Goal: Task Accomplishment & Management: Manage account settings

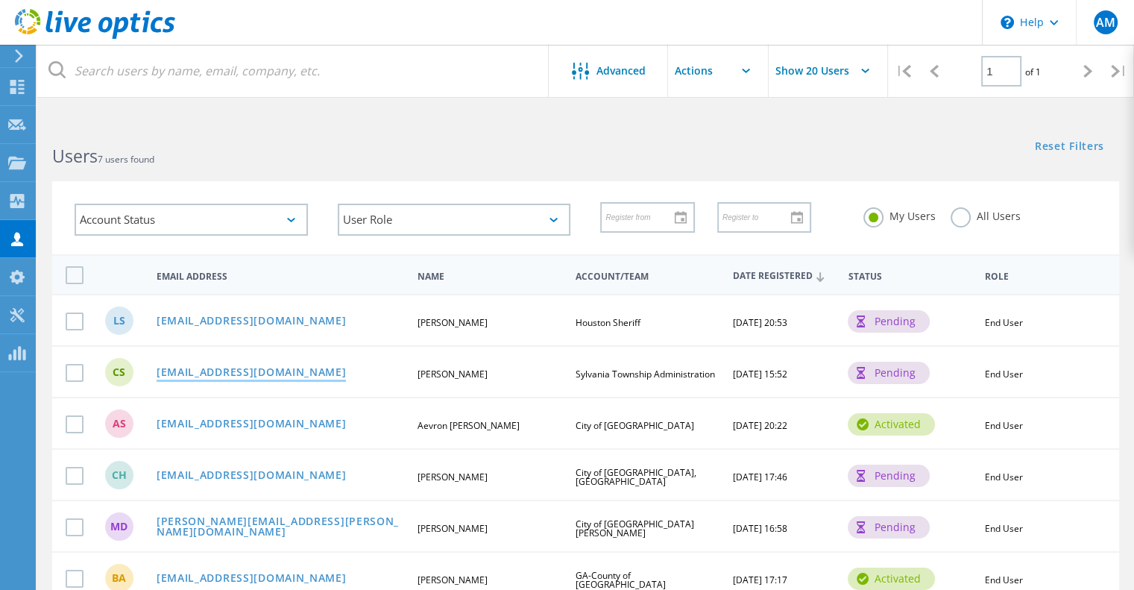
click at [251, 371] on link "[EMAIL_ADDRESS][DOMAIN_NAME]" at bounding box center [252, 373] width 190 height 13
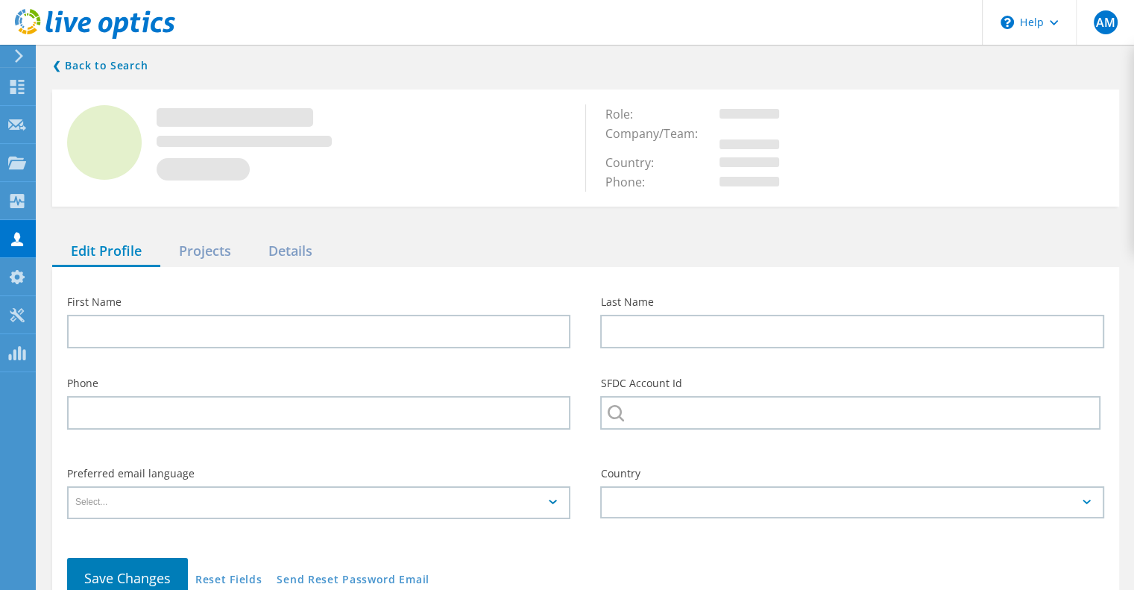
type input "Chuck"
type input "Silvernail"
type input "Sylvania Township Administration"
type input "English"
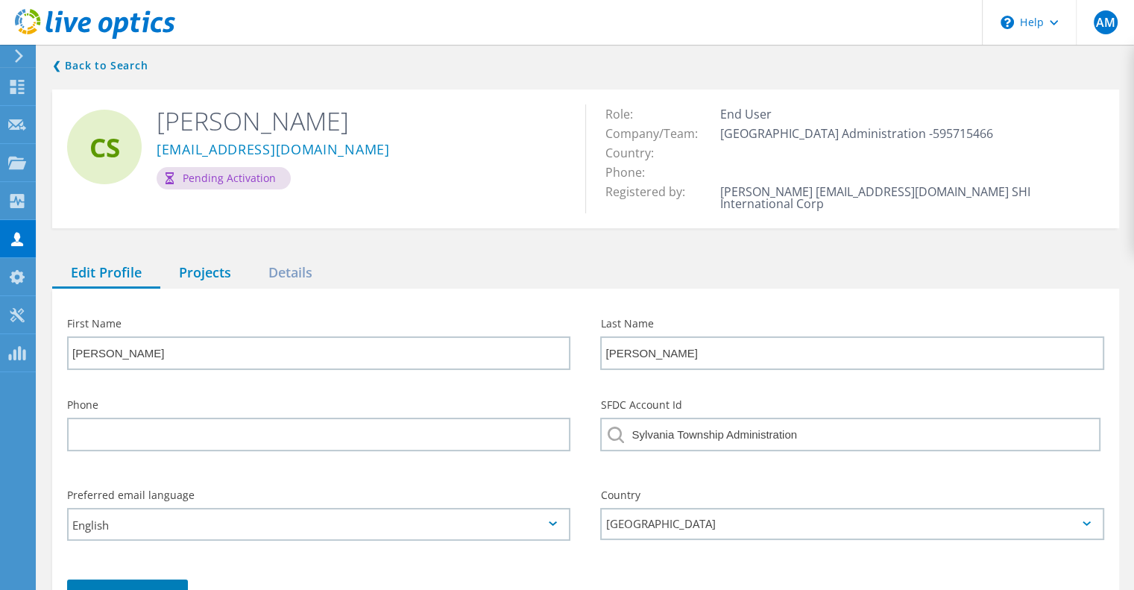
click at [222, 262] on div "Projects" at bounding box center [204, 273] width 89 height 31
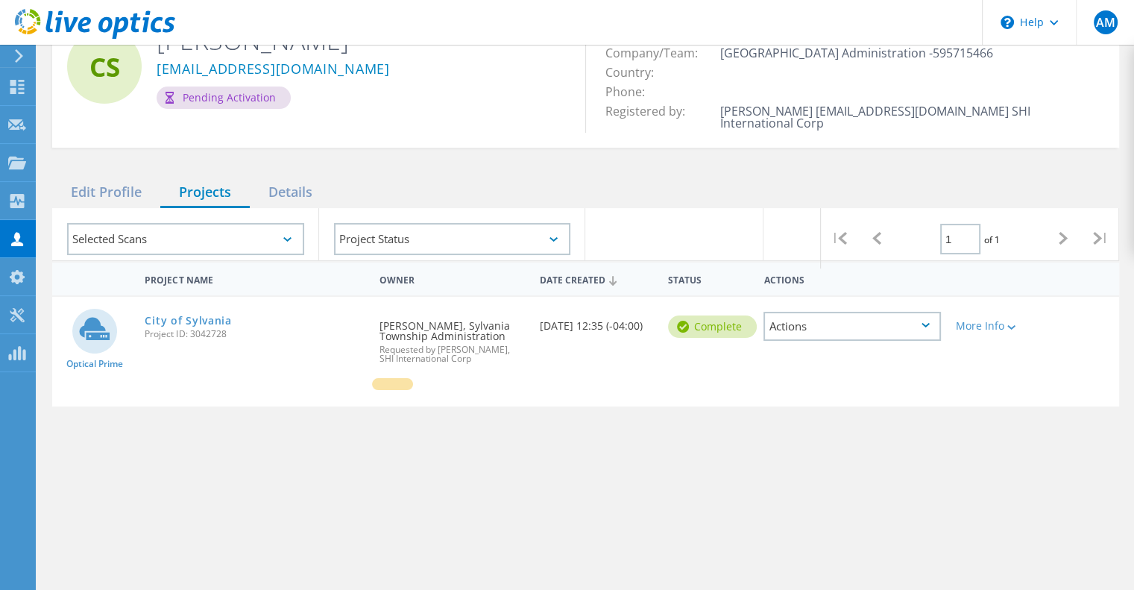
scroll to position [149, 0]
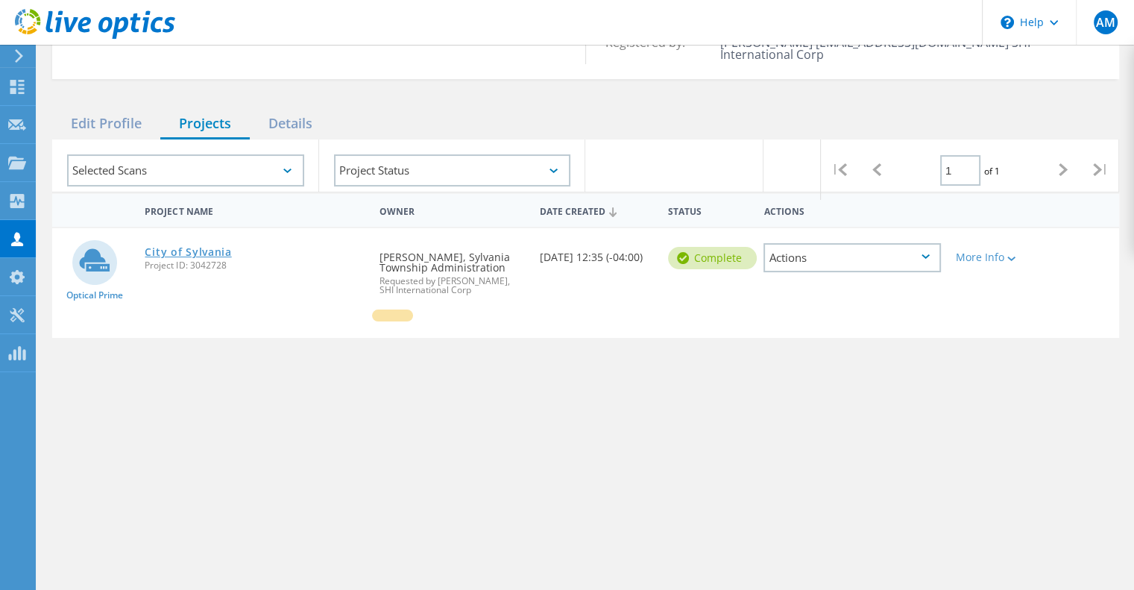
click at [188, 247] on link "City of Sylvania" at bounding box center [188, 252] width 87 height 10
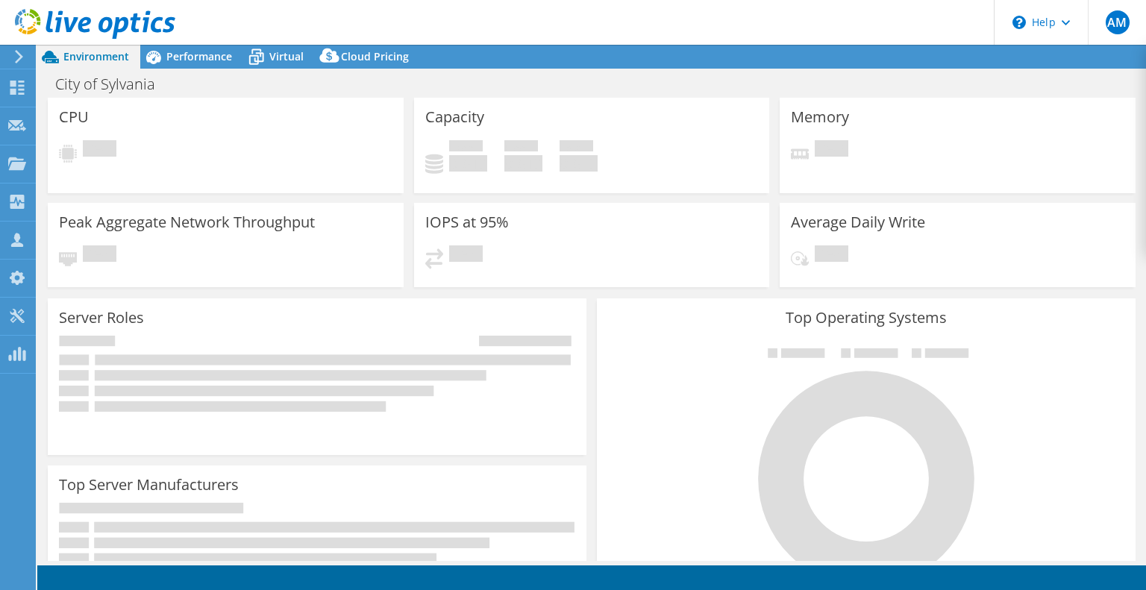
select select "USD"
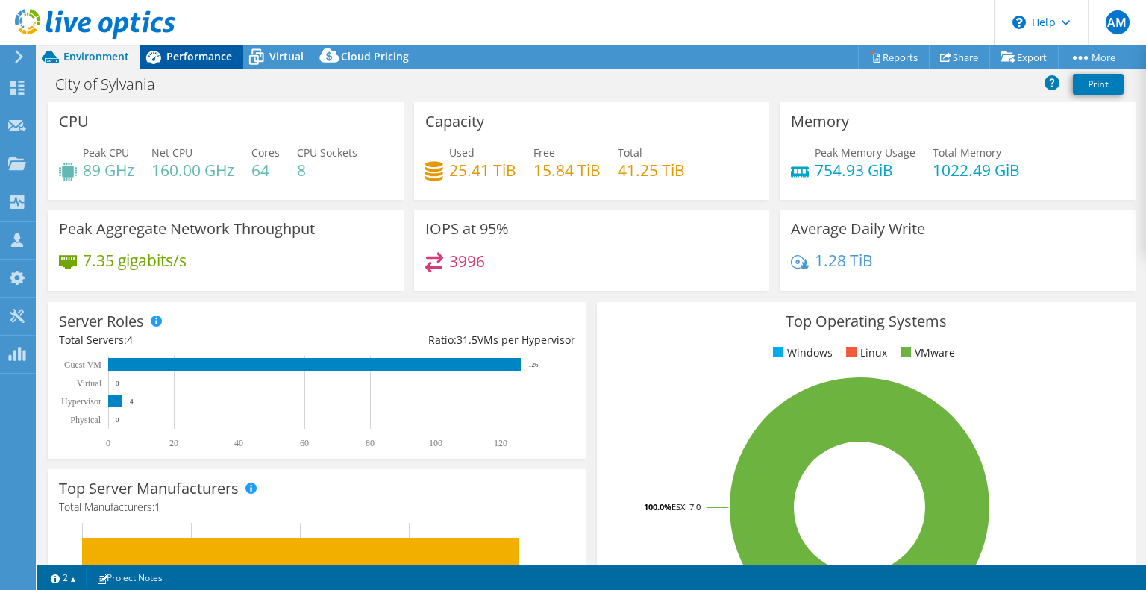
click at [211, 51] on span "Performance" at bounding box center [199, 56] width 66 height 14
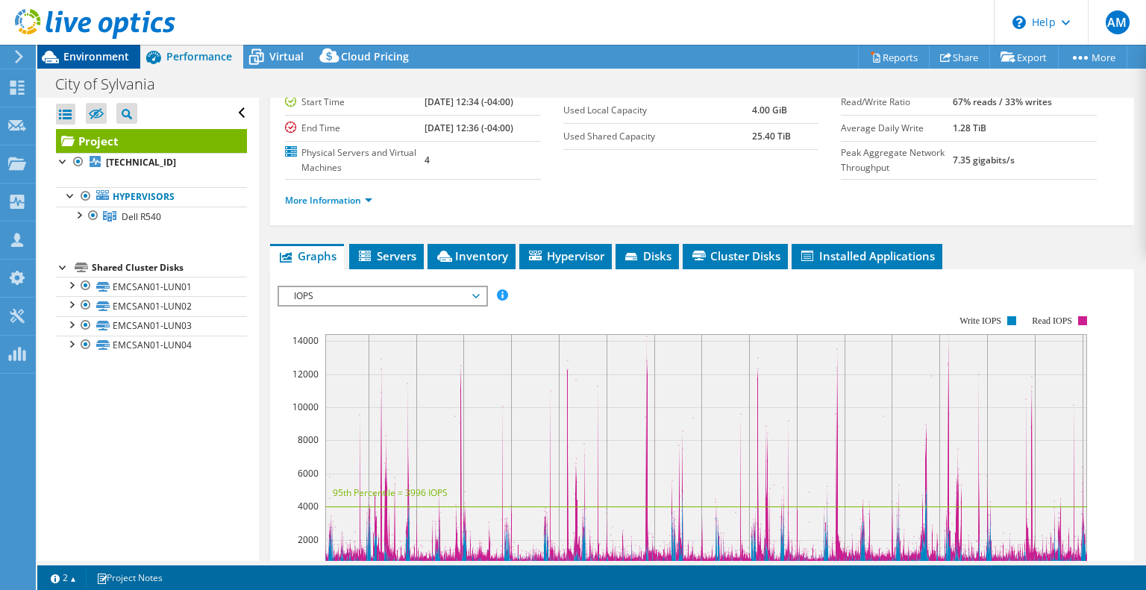
click at [92, 49] on div at bounding box center [87, 25] width 175 height 50
click at [92, 51] on span "Environment" at bounding box center [96, 56] width 66 height 14
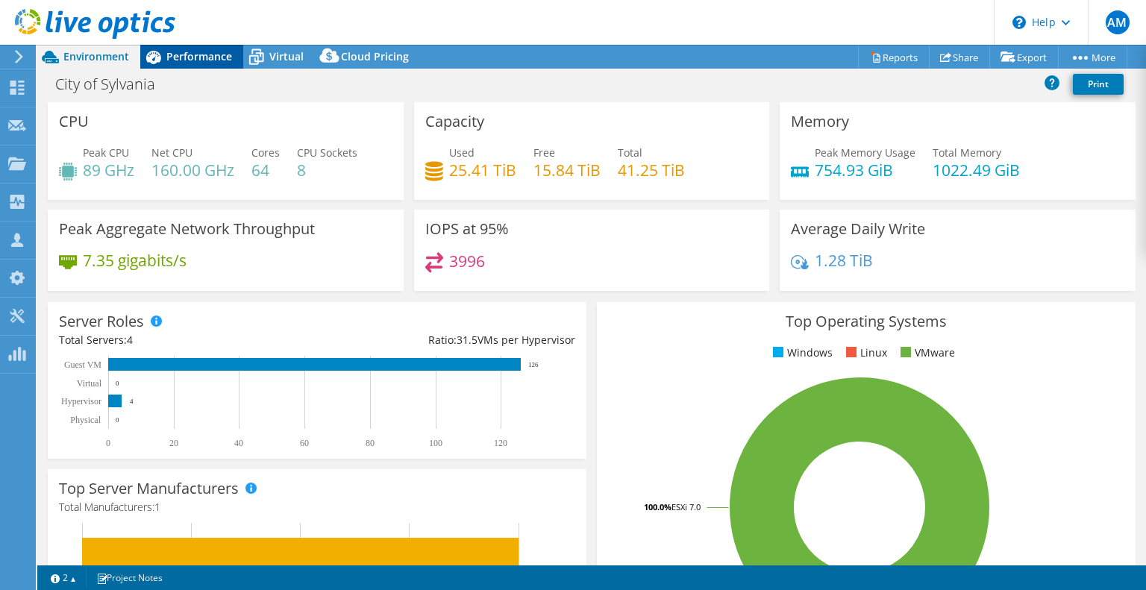
click at [179, 54] on span "Performance" at bounding box center [199, 56] width 66 height 14
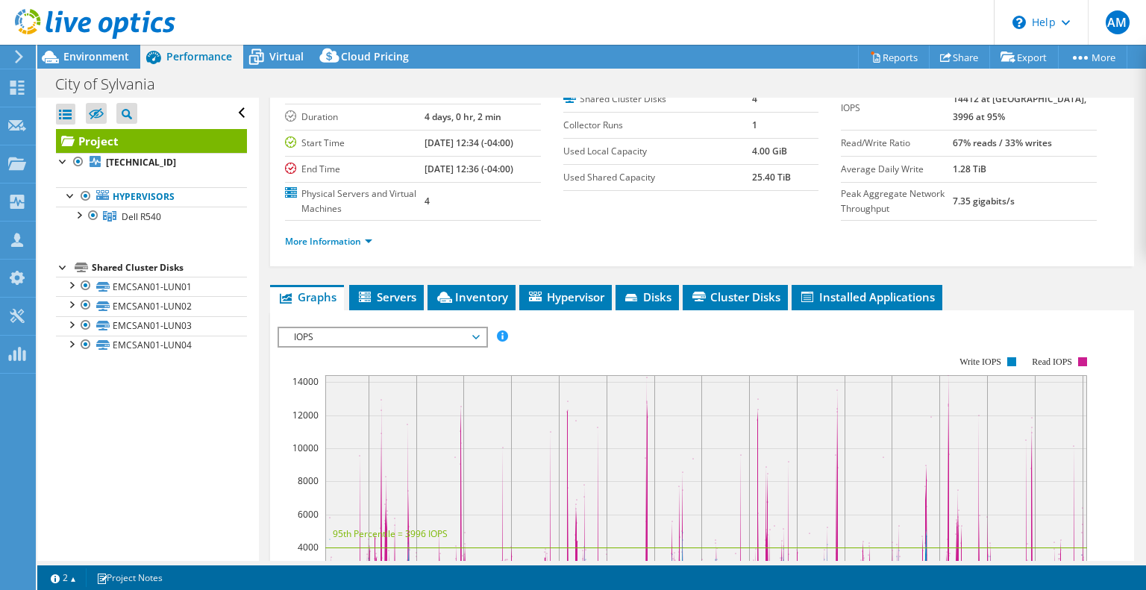
scroll to position [75, 0]
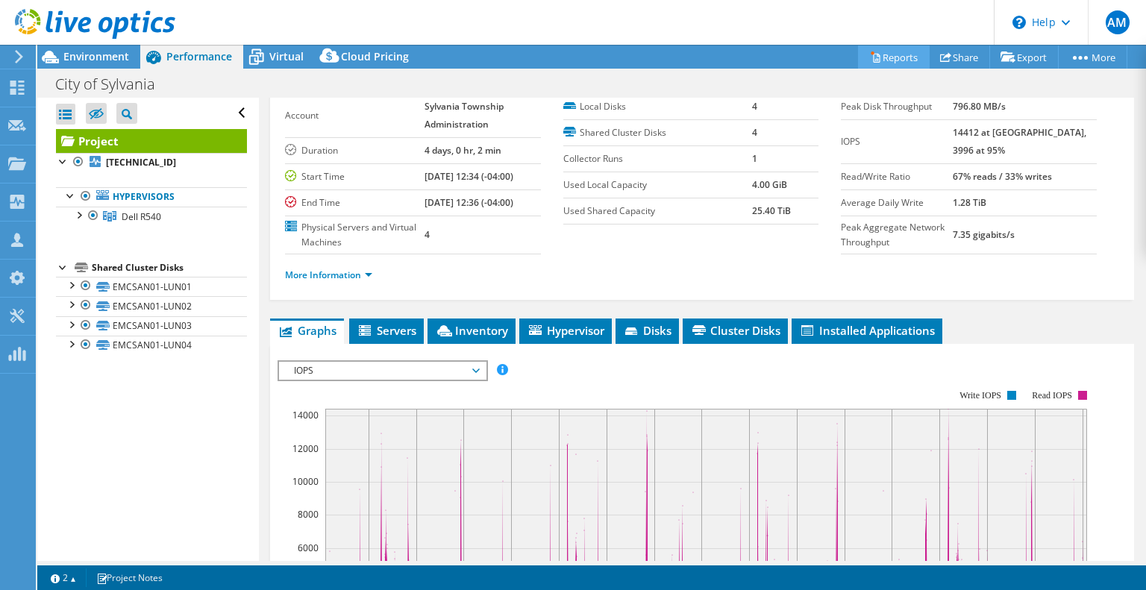
click at [899, 54] on link "Reports" at bounding box center [894, 56] width 72 height 23
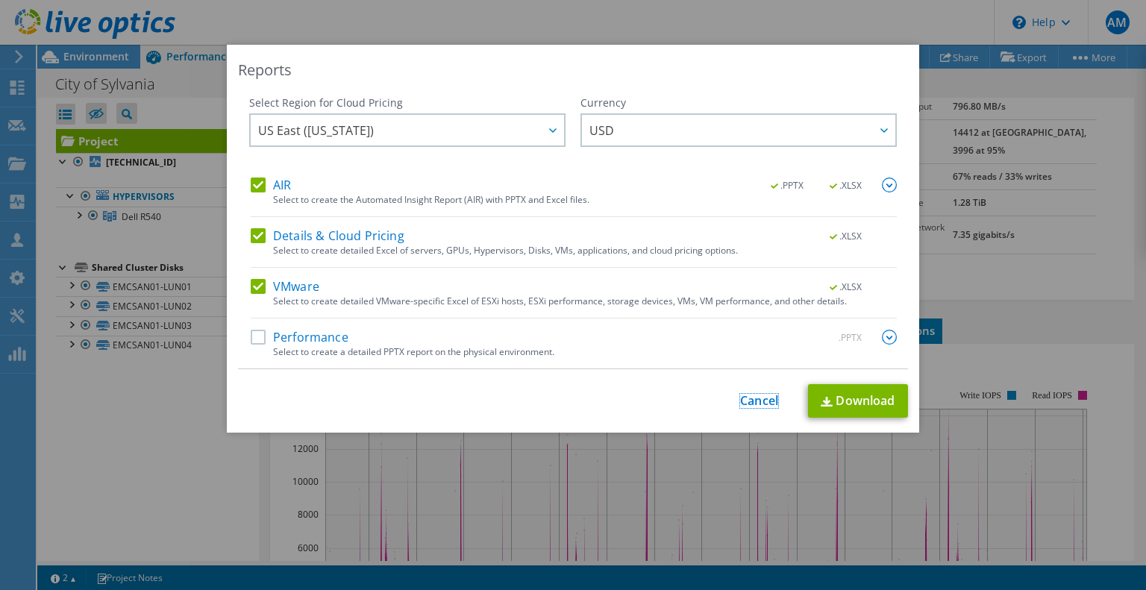
click at [749, 402] on link "Cancel" at bounding box center [759, 401] width 38 height 14
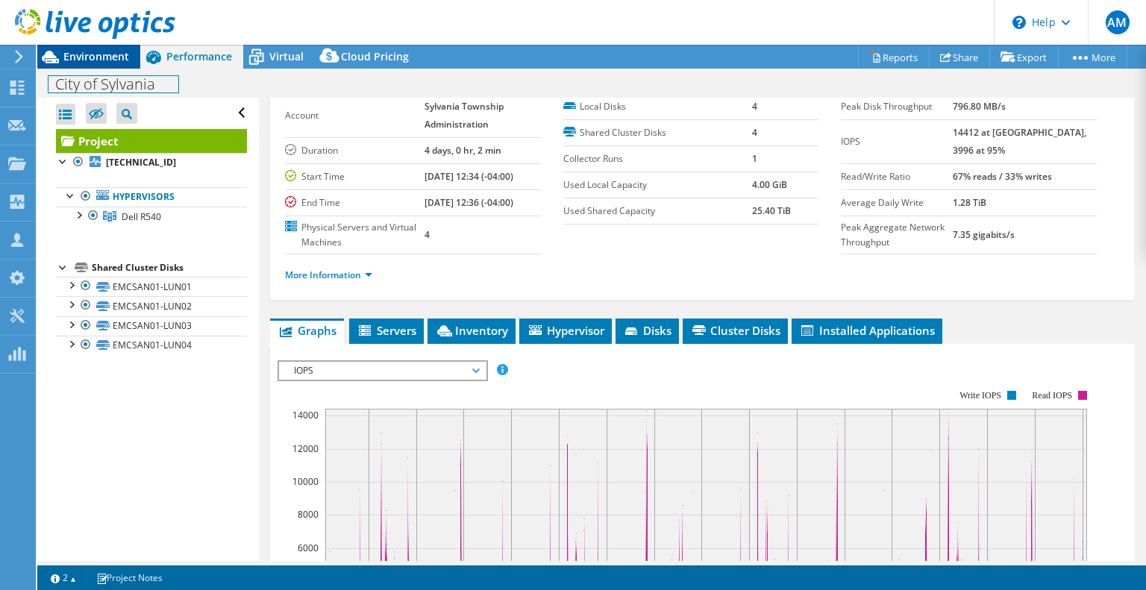
click at [110, 70] on div "City of Sylvania Print" at bounding box center [591, 84] width 1108 height 28
click at [101, 57] on span "Environment" at bounding box center [96, 56] width 66 height 14
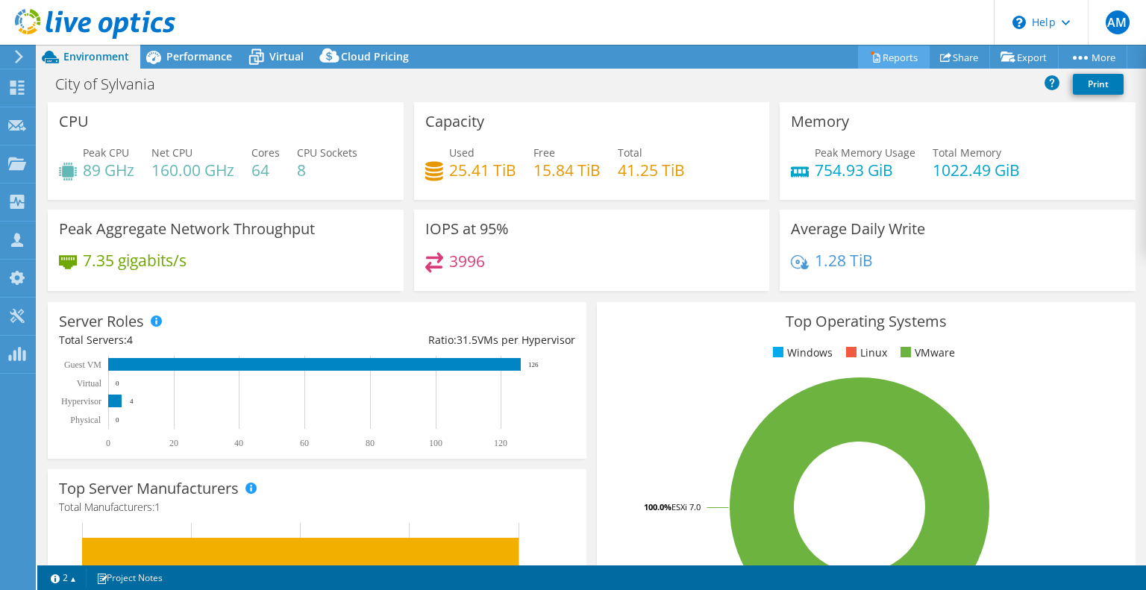
click at [900, 57] on link "Reports" at bounding box center [894, 56] width 72 height 23
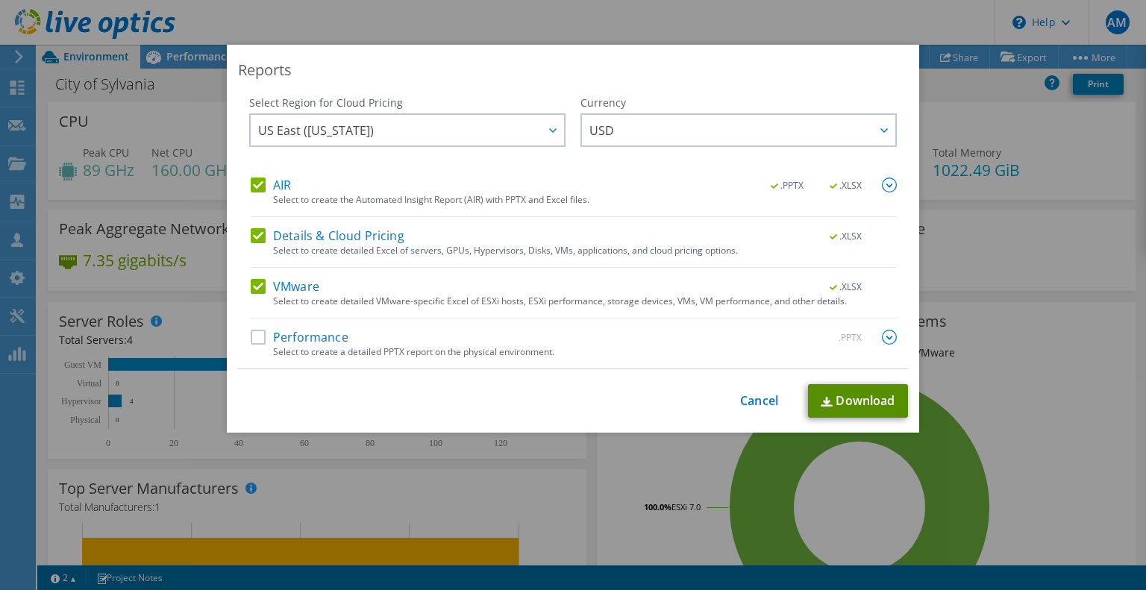
click at [868, 396] on link "Download" at bounding box center [858, 401] width 100 height 34
click at [207, 26] on div "Reports Select Region for Cloud Pricing Asia Pacific (Hong Kong) Asia Pacific (…" at bounding box center [573, 295] width 1146 height 590
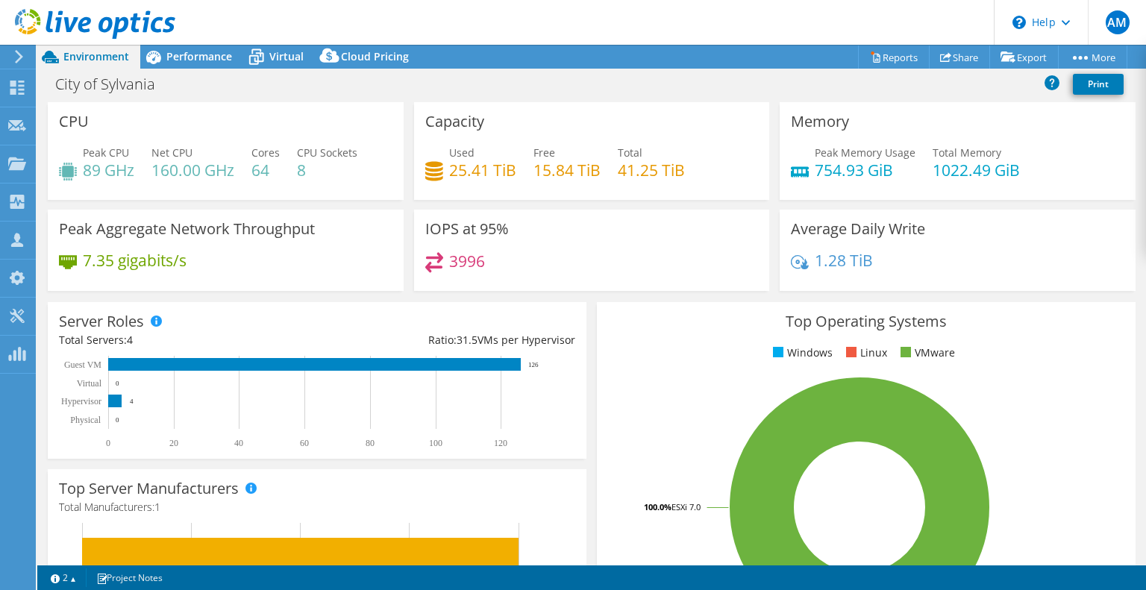
click at [107, 21] on icon at bounding box center [95, 24] width 160 height 31
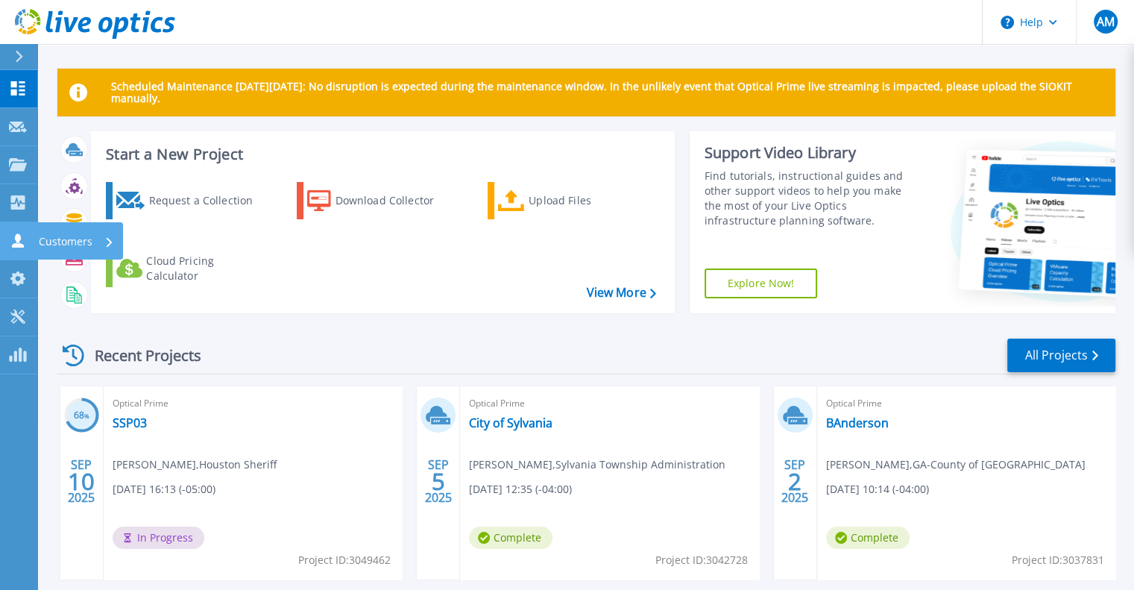
click at [21, 238] on icon at bounding box center [18, 240] width 12 height 14
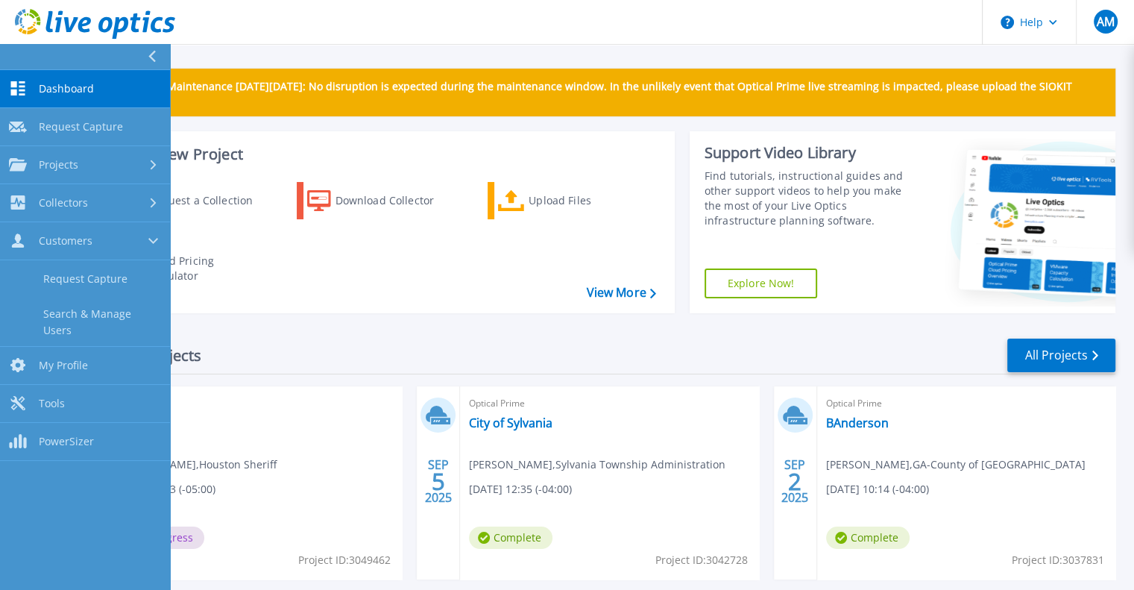
click at [405, 63] on div "Scheduled Maintenance [DATE][DATE]: No disruption is expected during the mainte…" at bounding box center [585, 422] width 1097 height 844
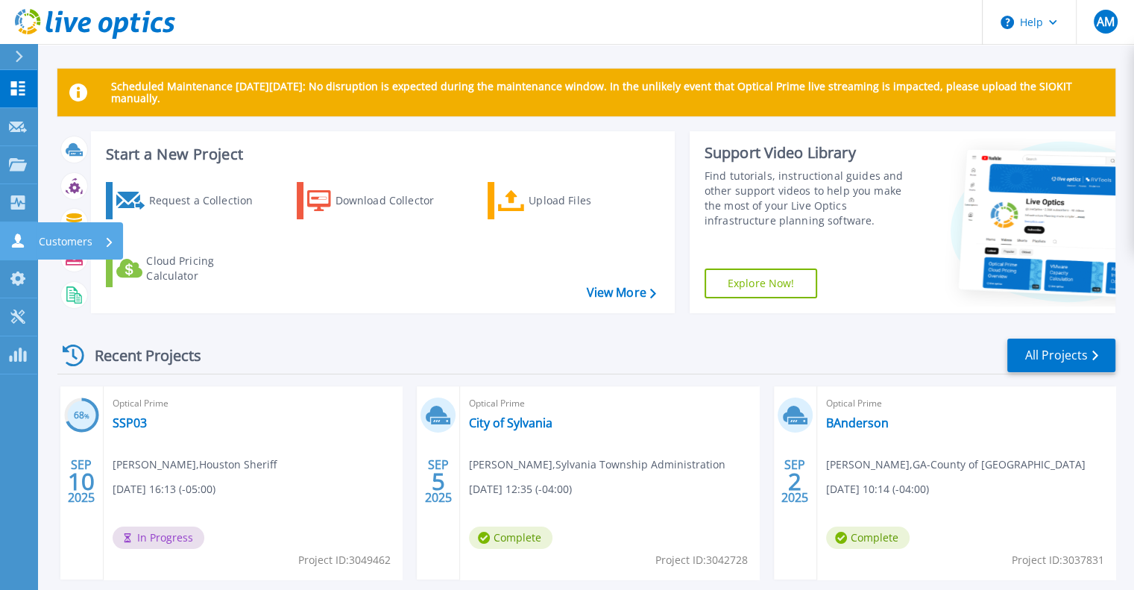
click at [74, 240] on p "Customers" at bounding box center [66, 241] width 54 height 39
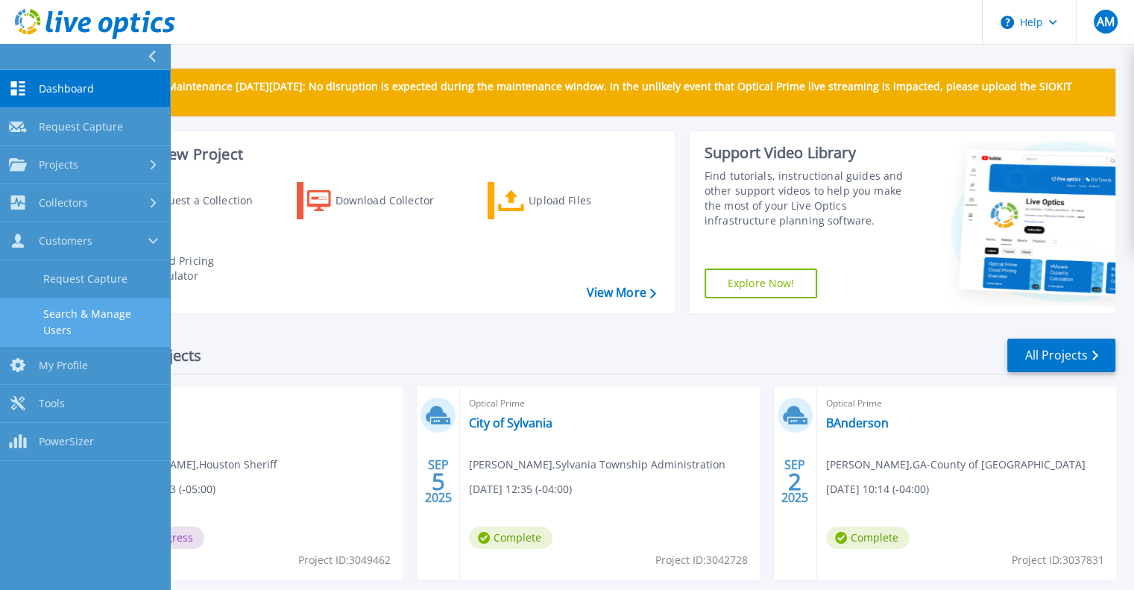
click at [110, 312] on link "Search & Manage Users" at bounding box center [85, 322] width 170 height 48
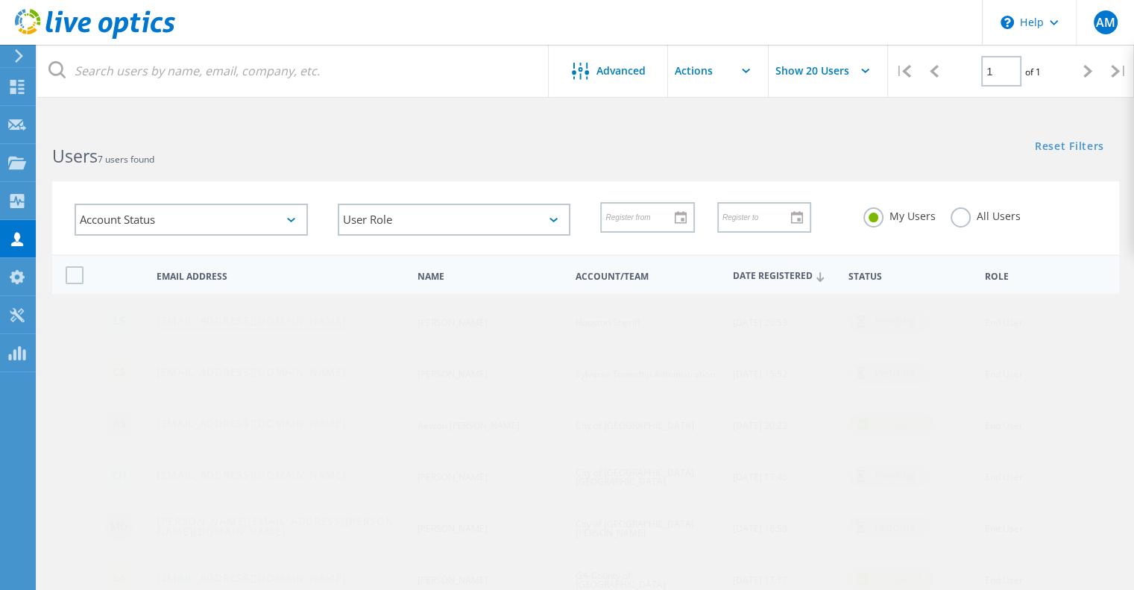
click at [231, 322] on link "[EMAIL_ADDRESS][DOMAIN_NAME]" at bounding box center [252, 321] width 190 height 13
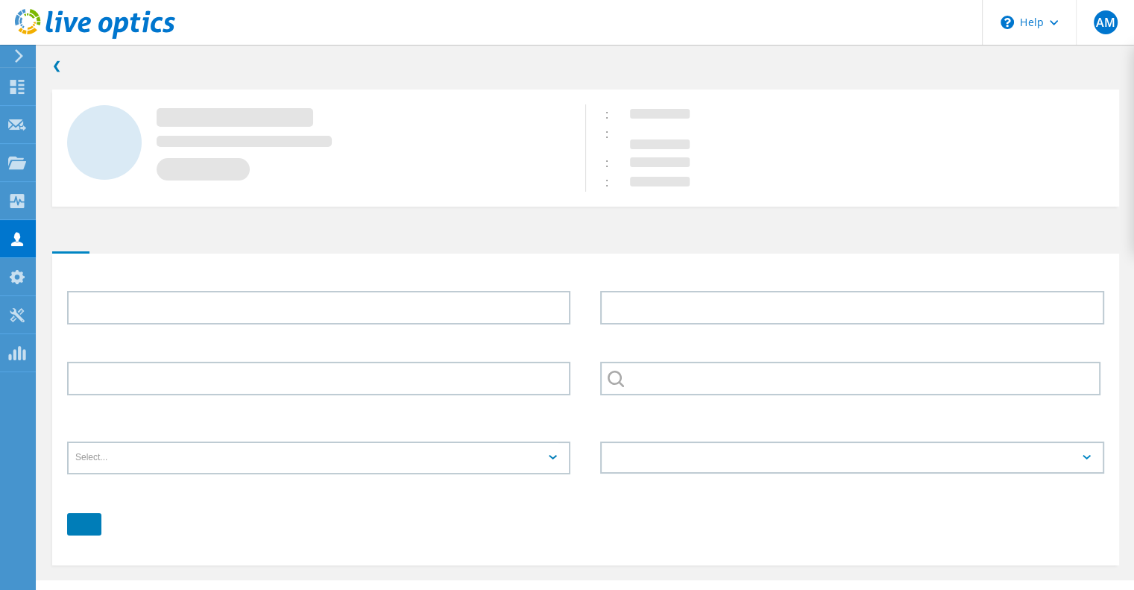
type input "[PERSON_NAME]"
type input "Houston Sheriff"
type input "English"
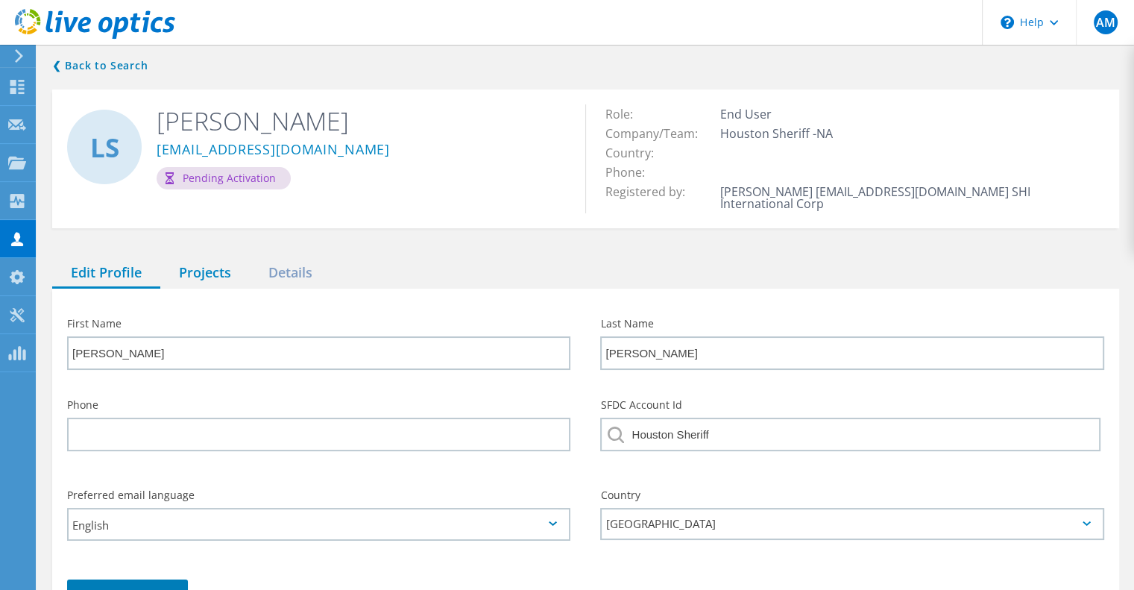
drag, startPoint x: 206, startPoint y: 250, endPoint x: 215, endPoint y: 256, distance: 10.8
click at [212, 258] on div "Projects" at bounding box center [204, 273] width 89 height 31
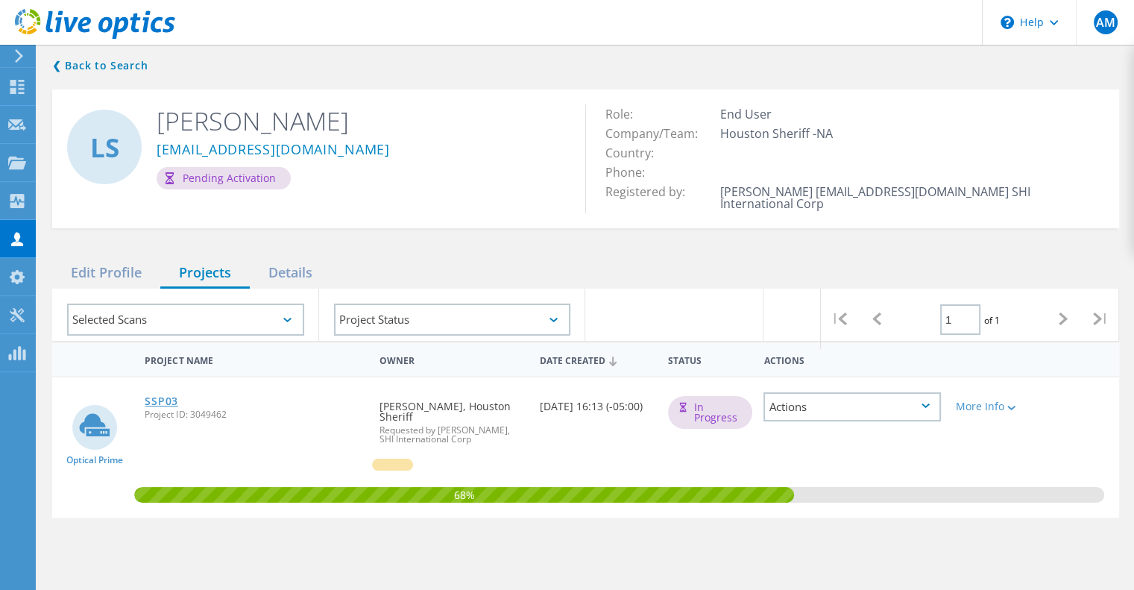
click at [163, 396] on link "SSP03" at bounding box center [162, 401] width 34 height 10
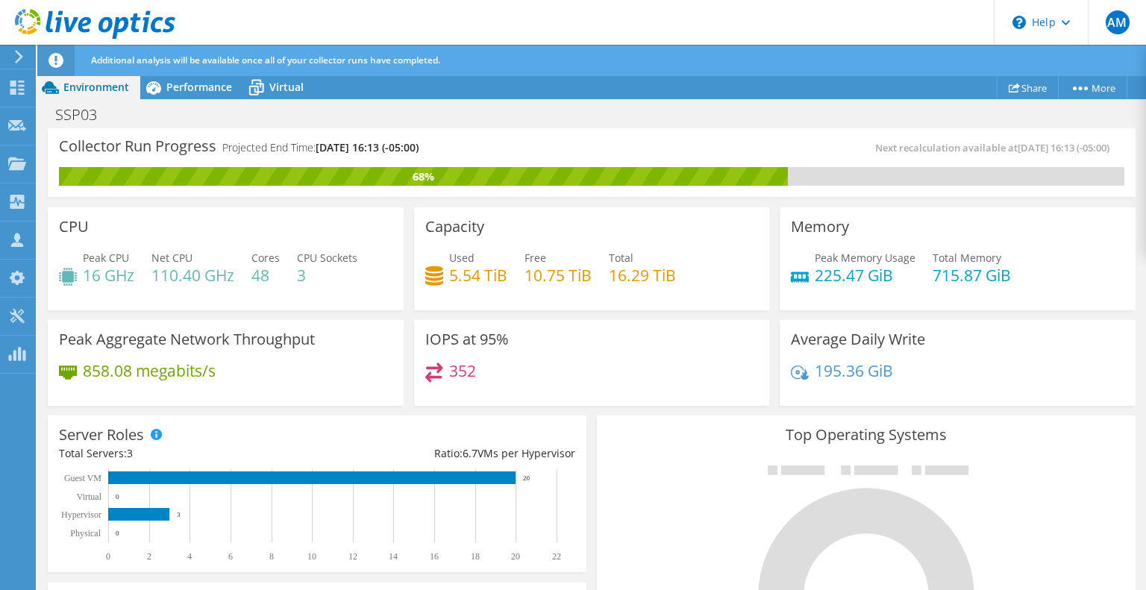
click at [741, 283] on div "Used 5.54 TiB Free 10.75 TiB Total 16.29 TiB" at bounding box center [591, 274] width 333 height 48
drag, startPoint x: 1145, startPoint y: 166, endPoint x: 1137, endPoint y: 173, distance: 10.6
click at [1137, 172] on div "Collector Run Progress Projected End Time: 09/11/2025, 16:13 (-05:00) Next reca…" at bounding box center [591, 359] width 1108 height 463
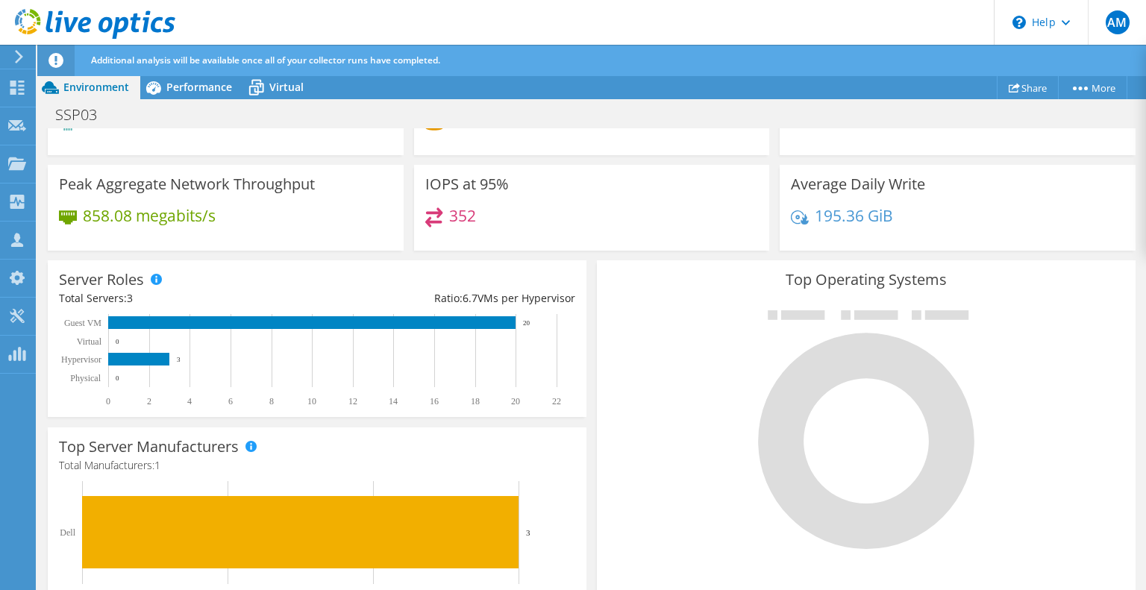
scroll to position [0, 0]
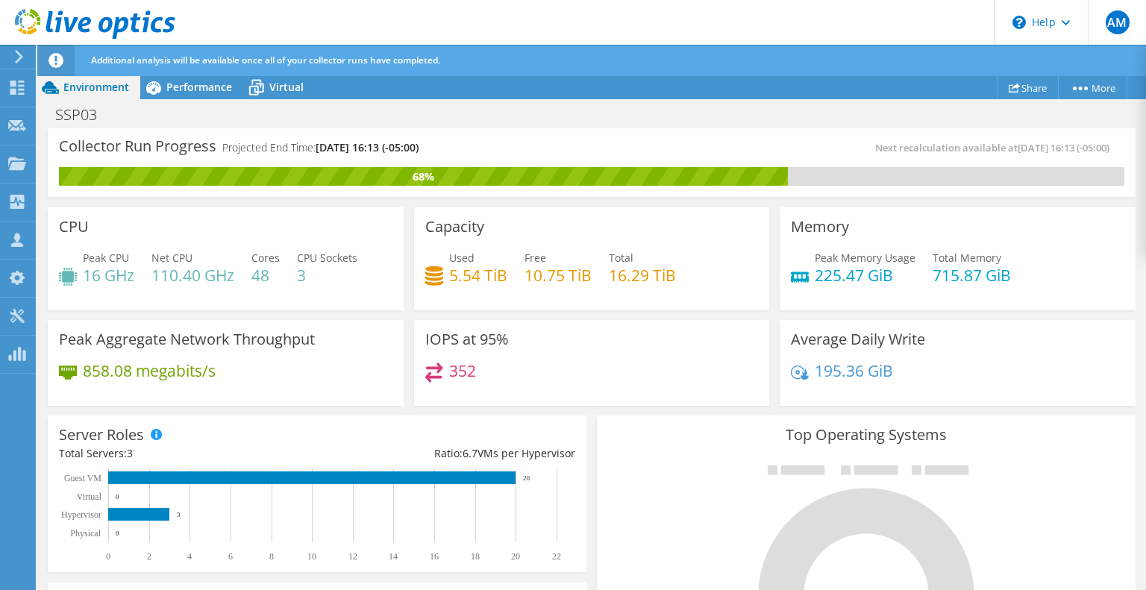
click at [28, 22] on icon at bounding box center [95, 24] width 160 height 31
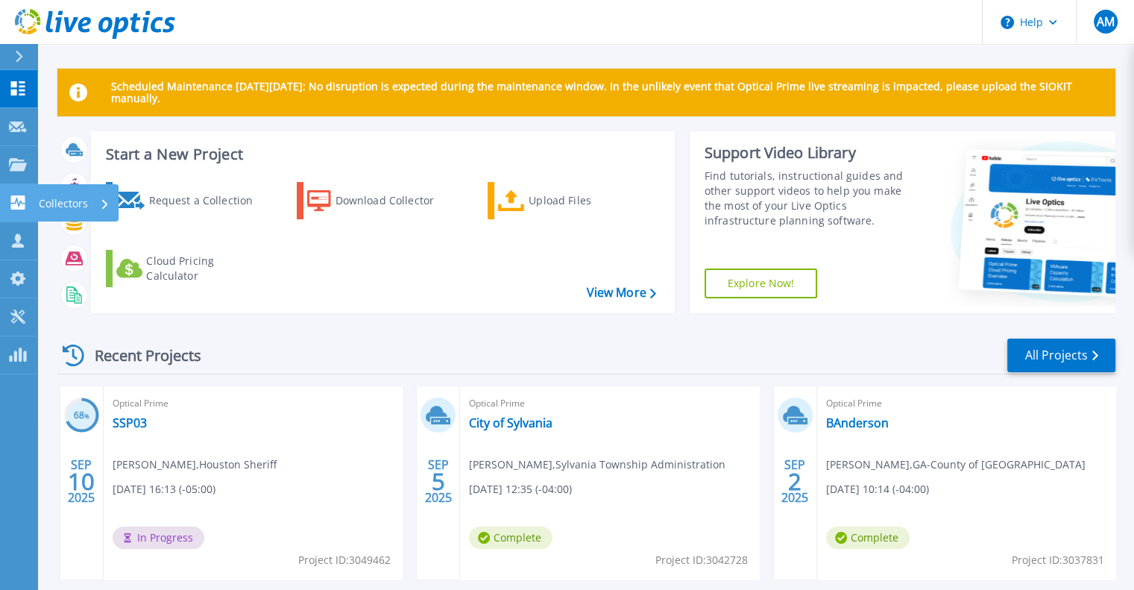
click at [76, 203] on p "Collectors" at bounding box center [63, 203] width 49 height 39
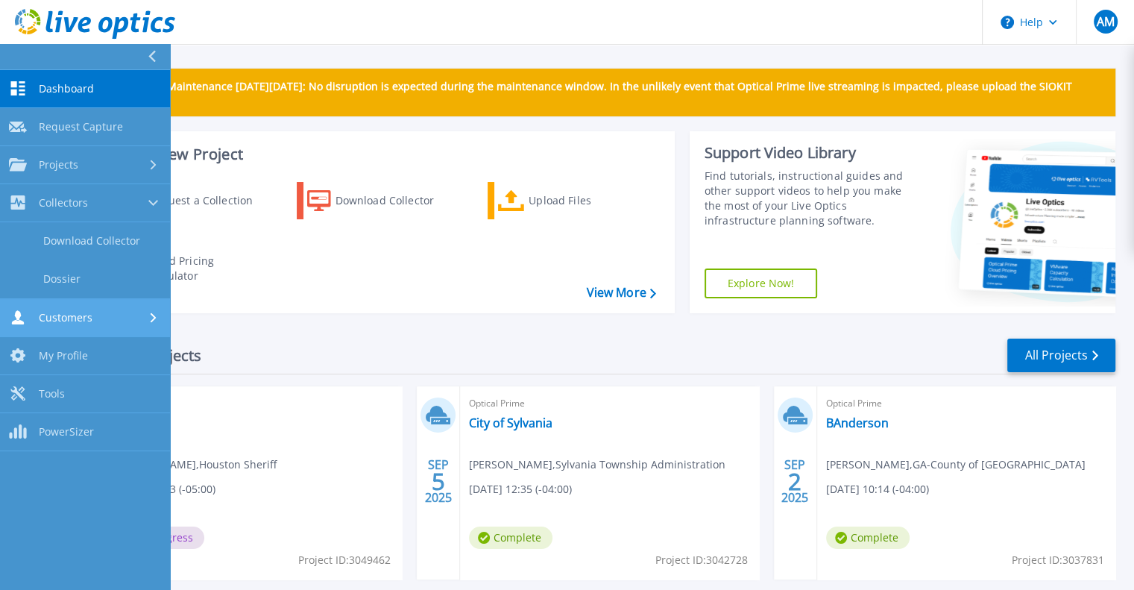
click at [116, 315] on div "Customers" at bounding box center [85, 317] width 152 height 14
click at [105, 314] on link "Search & Manage Users" at bounding box center [85, 322] width 170 height 48
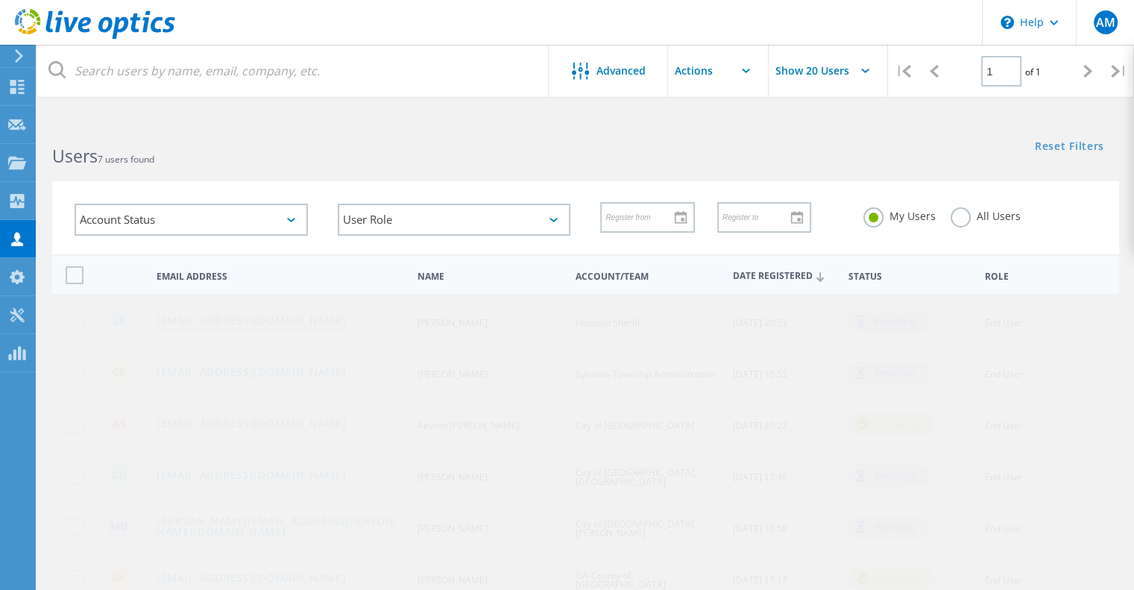
click at [228, 316] on link "[EMAIL_ADDRESS][DOMAIN_NAME]" at bounding box center [252, 321] width 190 height 13
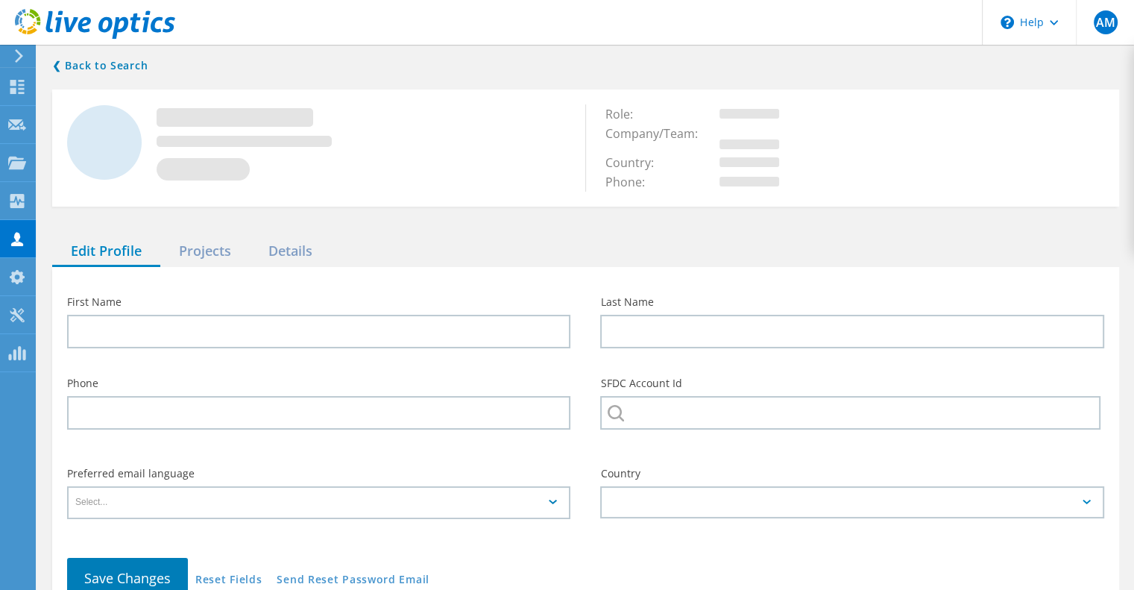
type input "[PERSON_NAME]"
type input "Houston Sheriff"
type input "English"
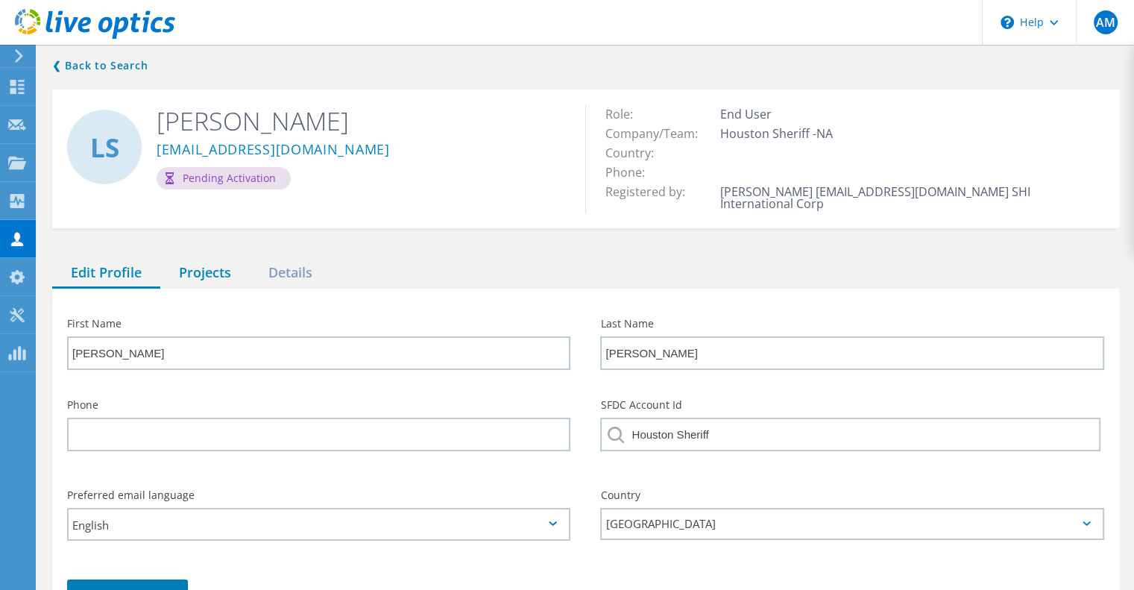
click at [221, 264] on div "Projects" at bounding box center [204, 273] width 89 height 31
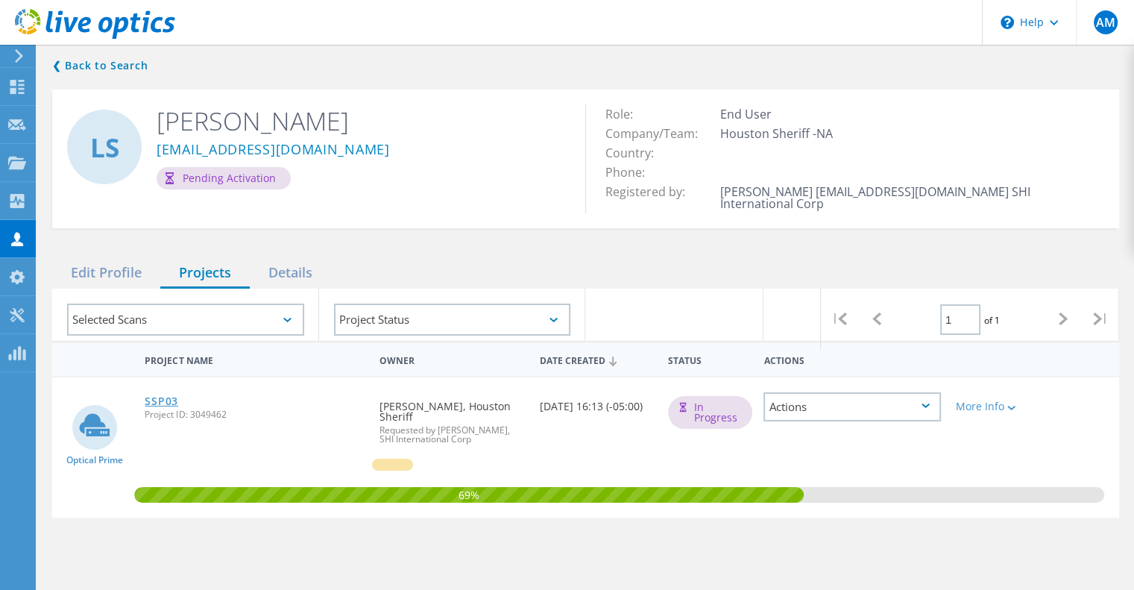
click at [172, 396] on link "SSP03" at bounding box center [162, 401] width 34 height 10
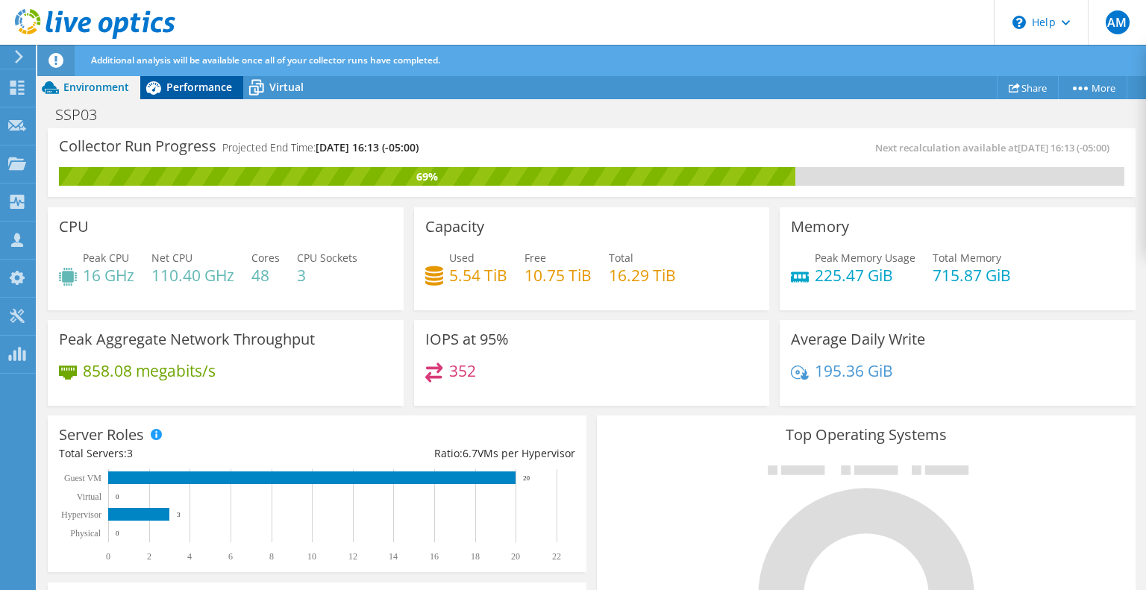
click at [210, 92] on span "Performance" at bounding box center [199, 87] width 66 height 14
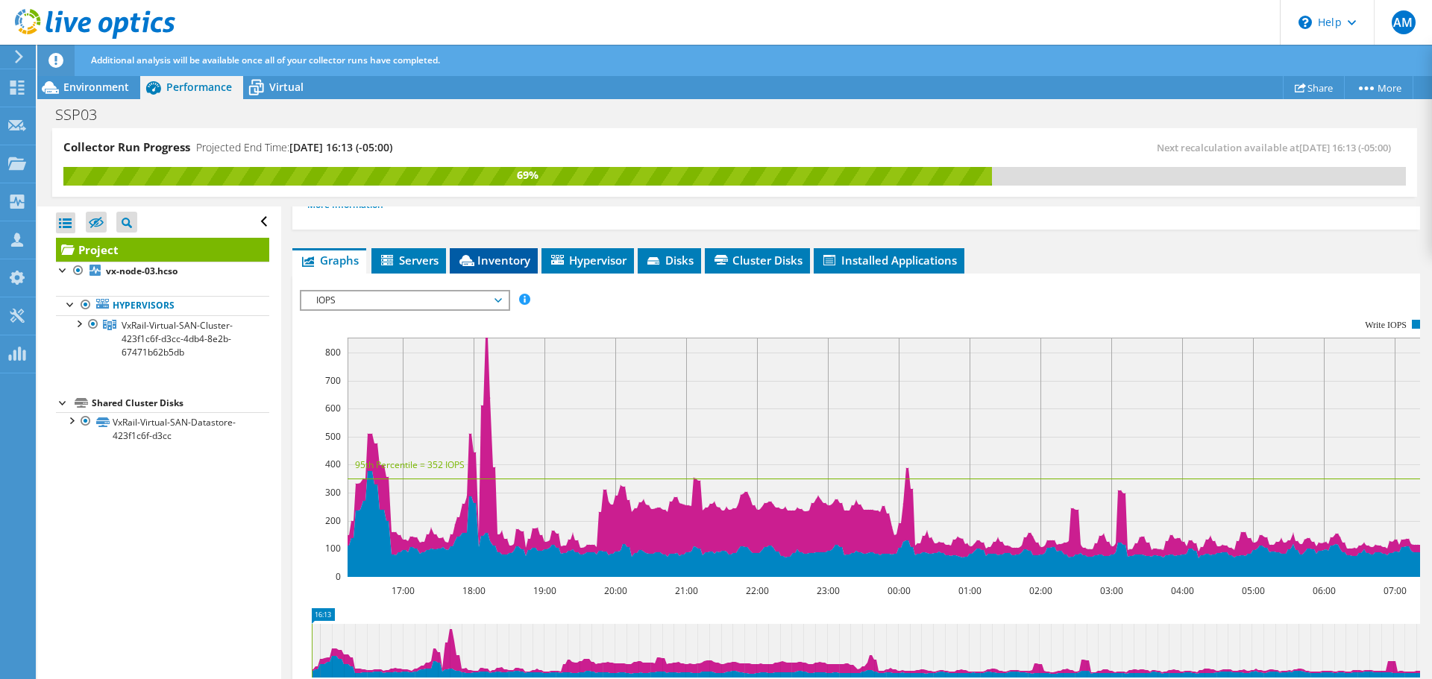
scroll to position [56, 0]
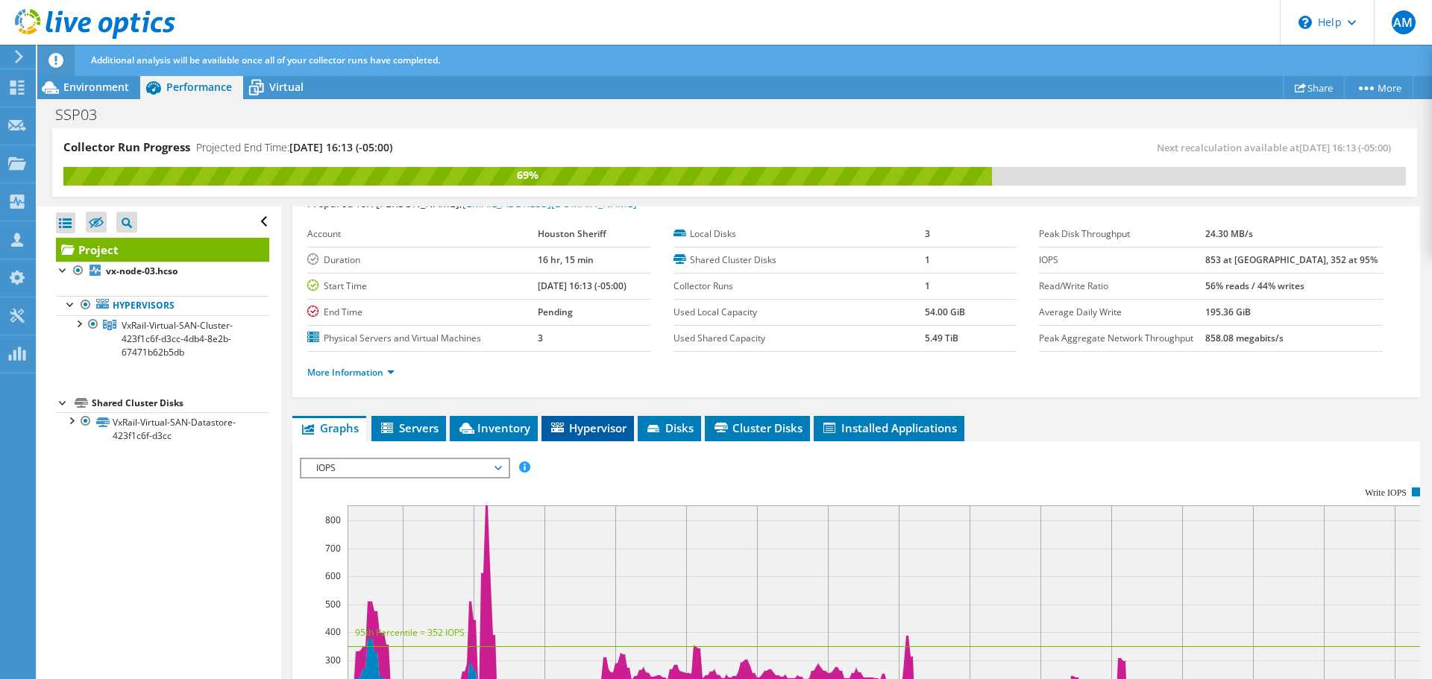
click at [586, 422] on span "Hypervisor" at bounding box center [588, 428] width 78 height 15
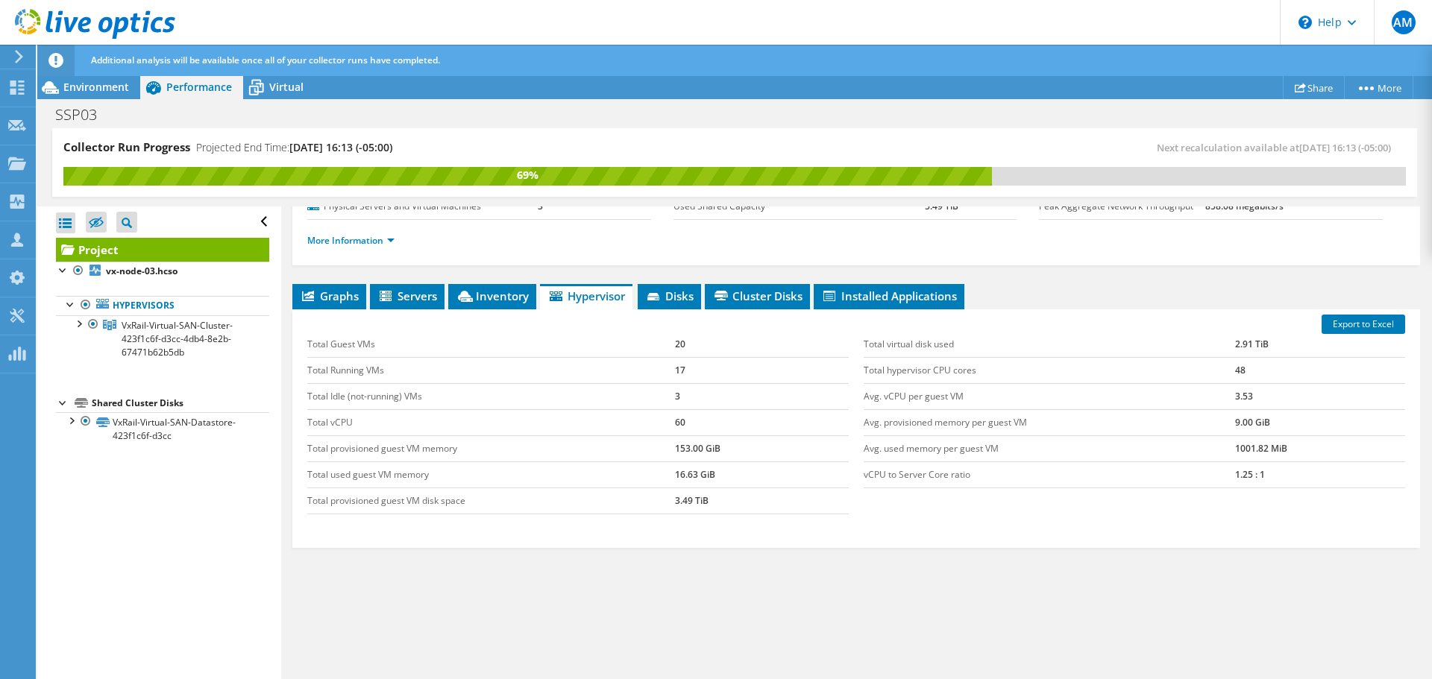
scroll to position [190, 0]
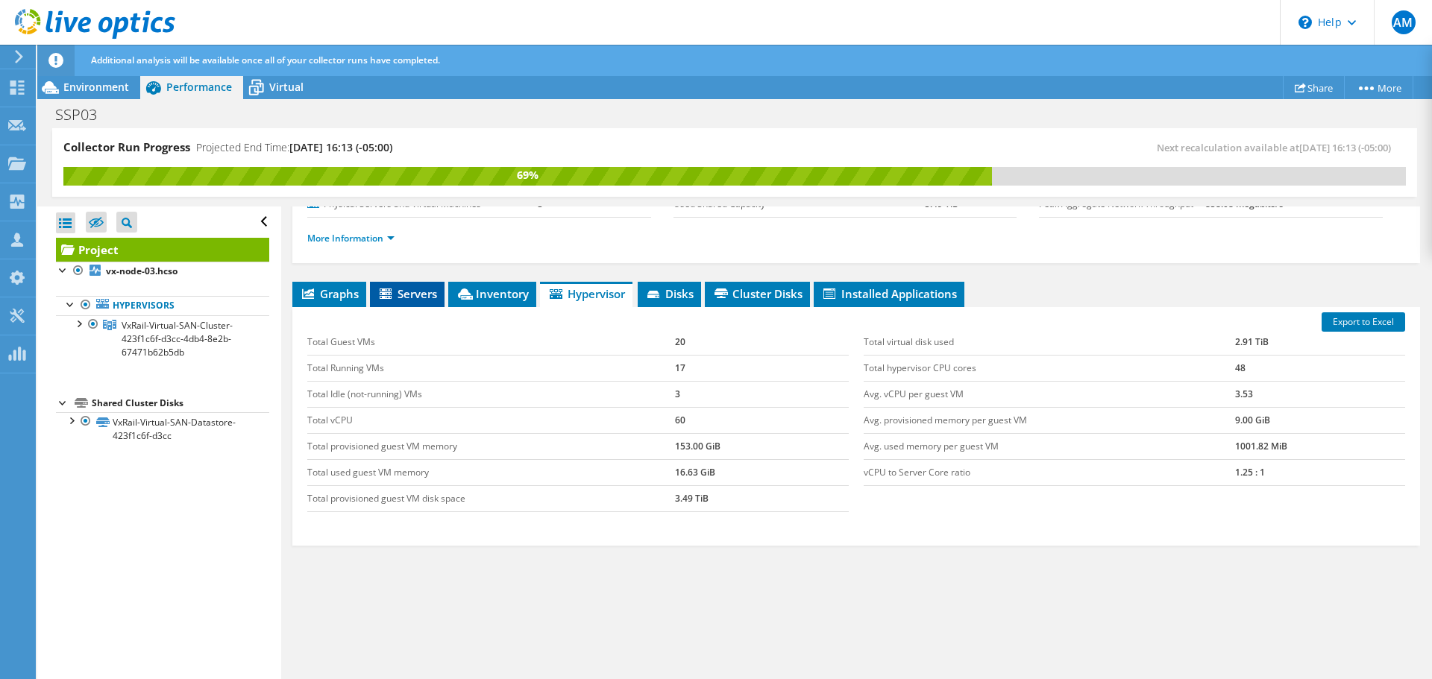
click at [424, 297] on span "Servers" at bounding box center [407, 293] width 60 height 15
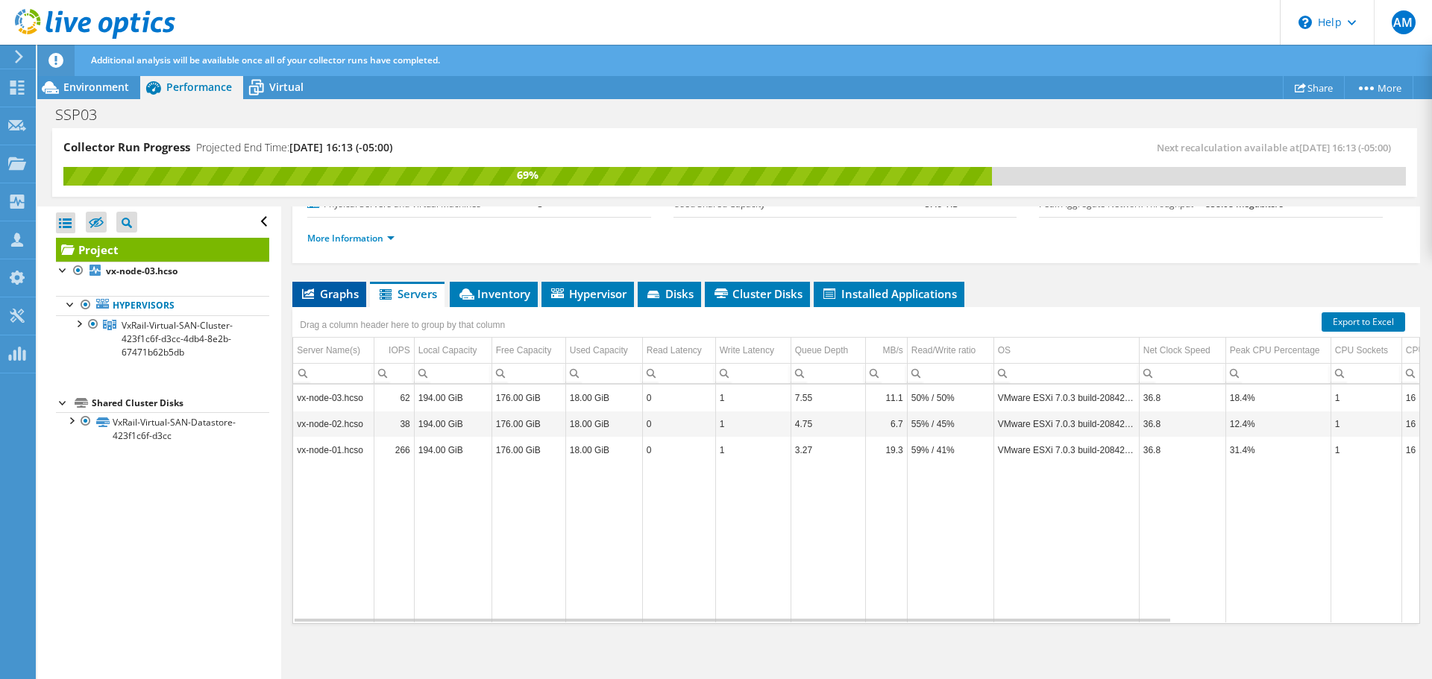
click at [344, 297] on span "Graphs" at bounding box center [329, 293] width 59 height 15
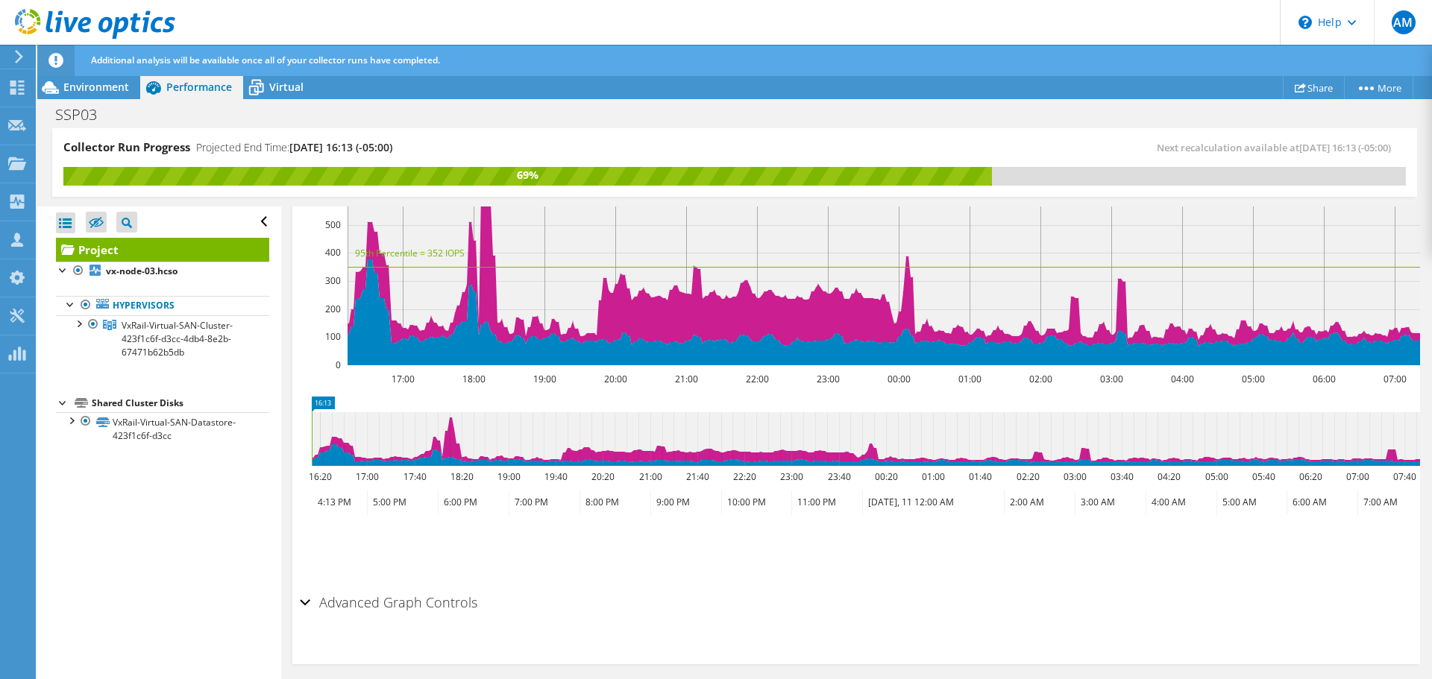
scroll to position [445, 0]
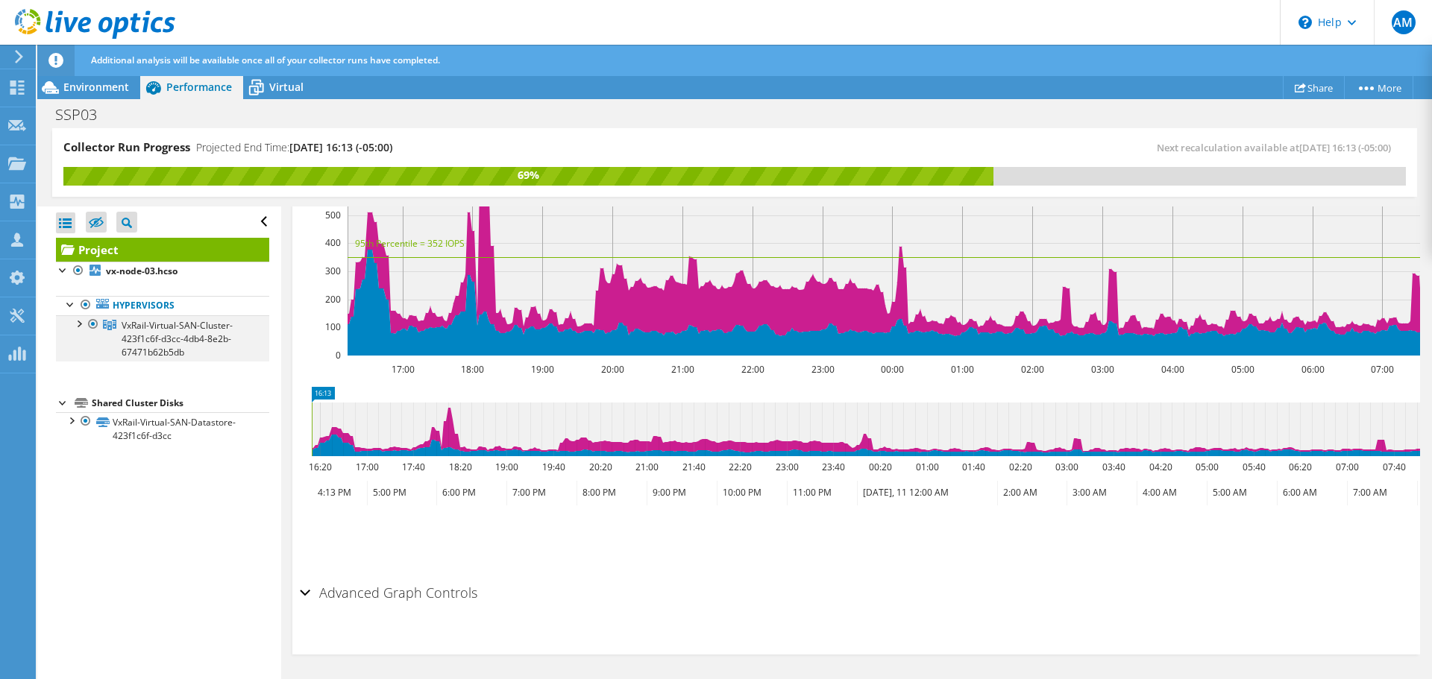
click at [84, 326] on div at bounding box center [78, 322] width 15 height 15
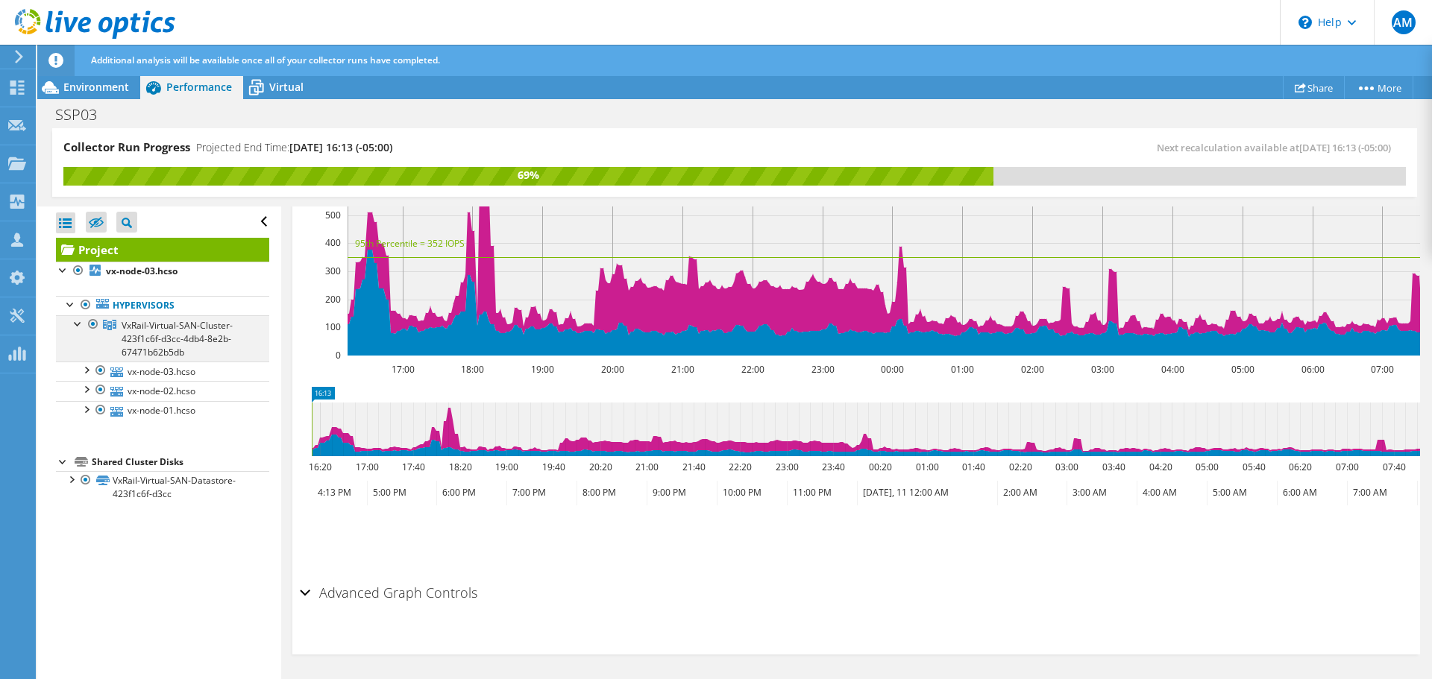
click at [81, 325] on div at bounding box center [78, 322] width 15 height 15
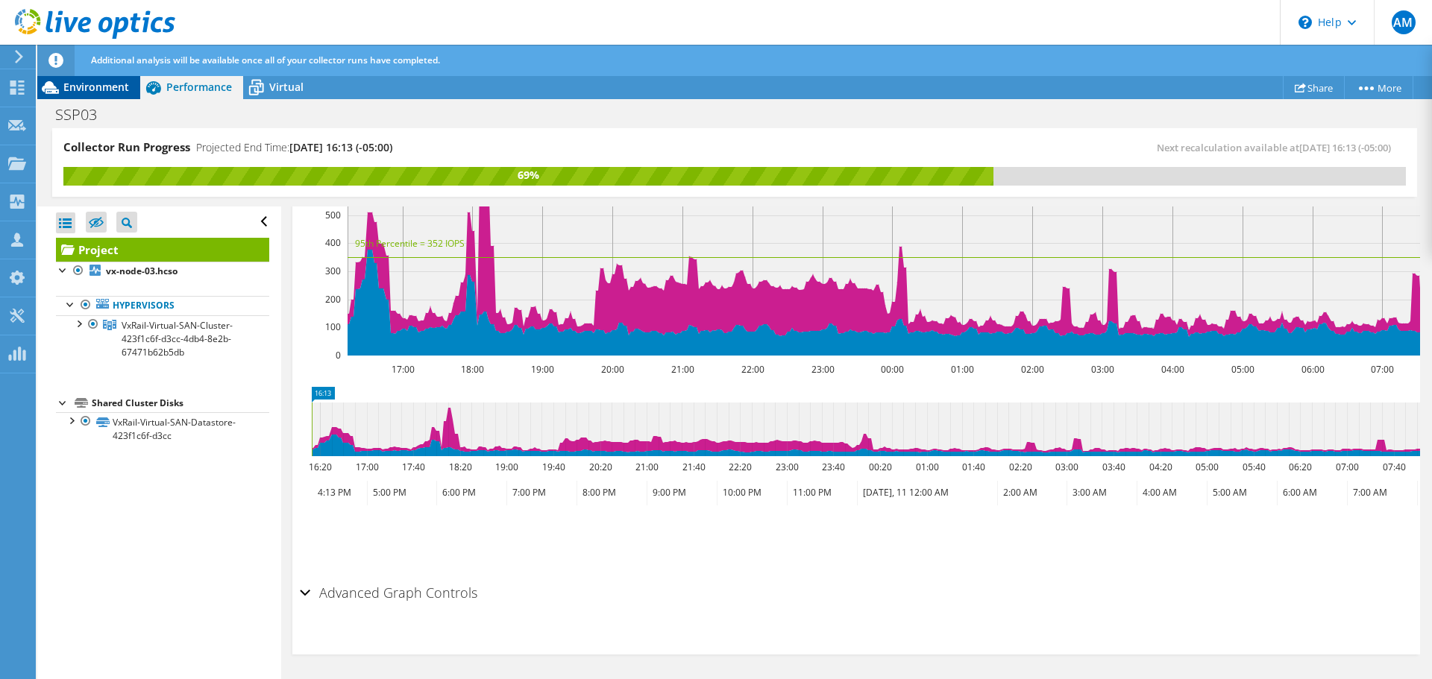
click at [109, 92] on span "Environment" at bounding box center [96, 87] width 66 height 14
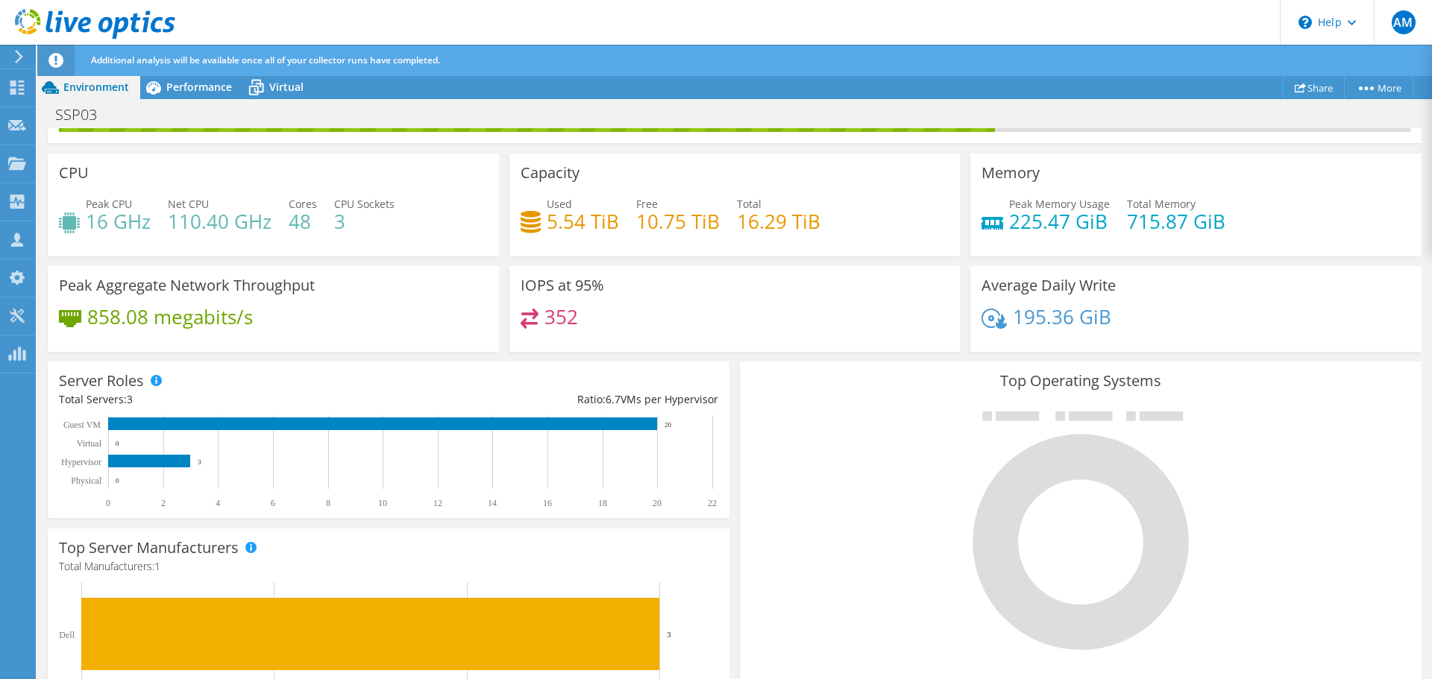
scroll to position [0, 0]
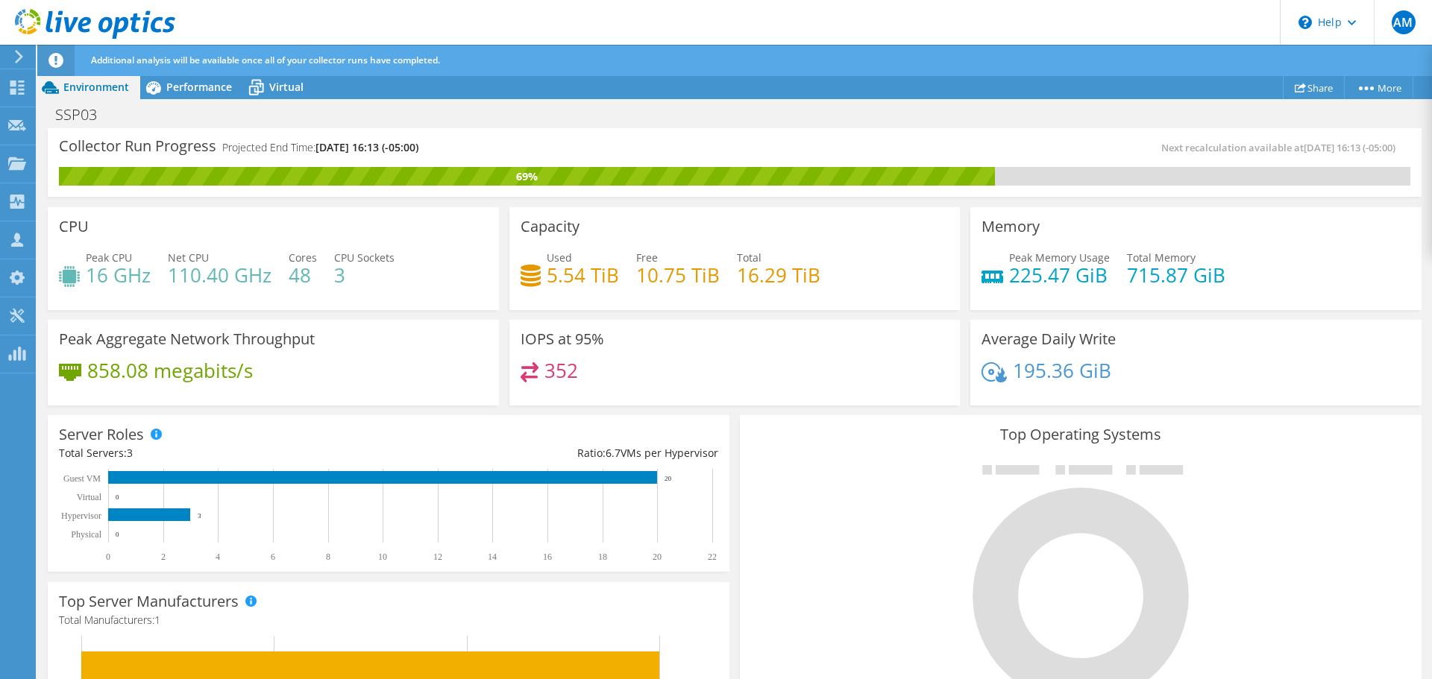
click at [23, 59] on icon at bounding box center [18, 56] width 11 height 13
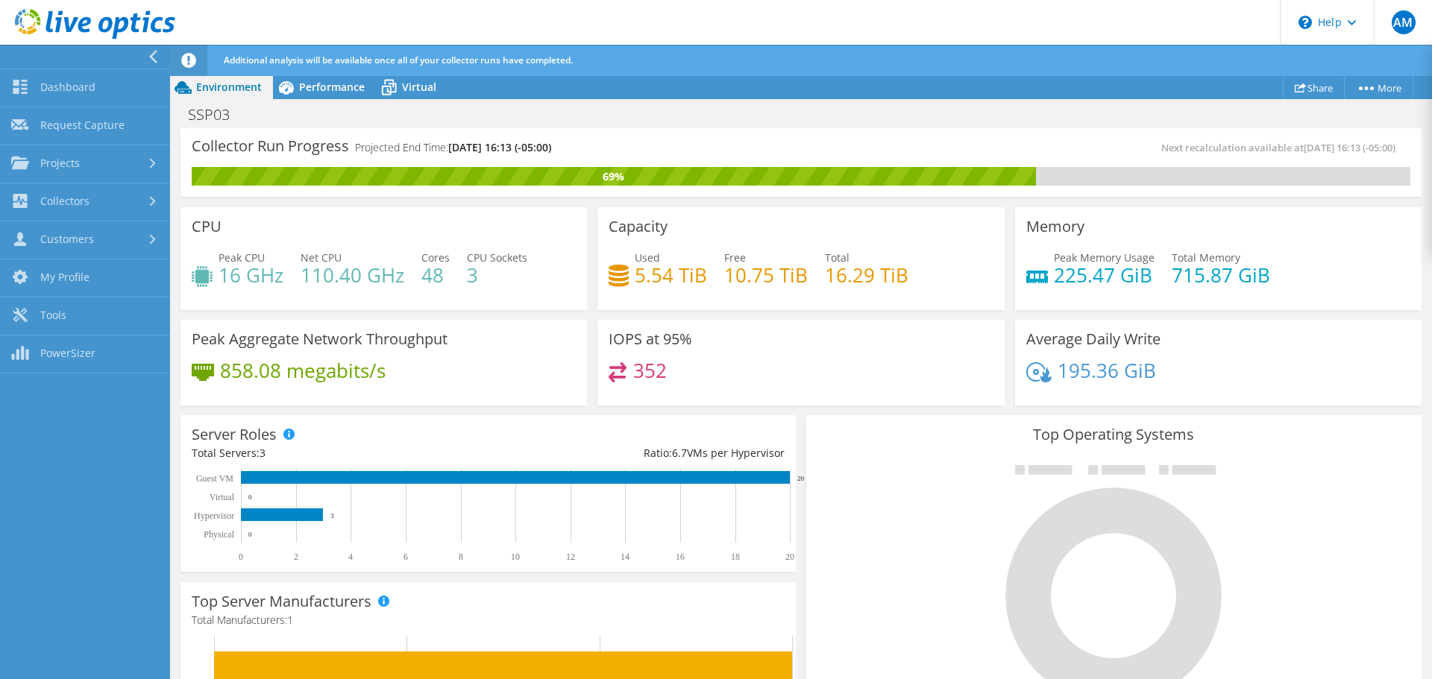
click at [147, 54] on div at bounding box center [81, 57] width 170 height 24
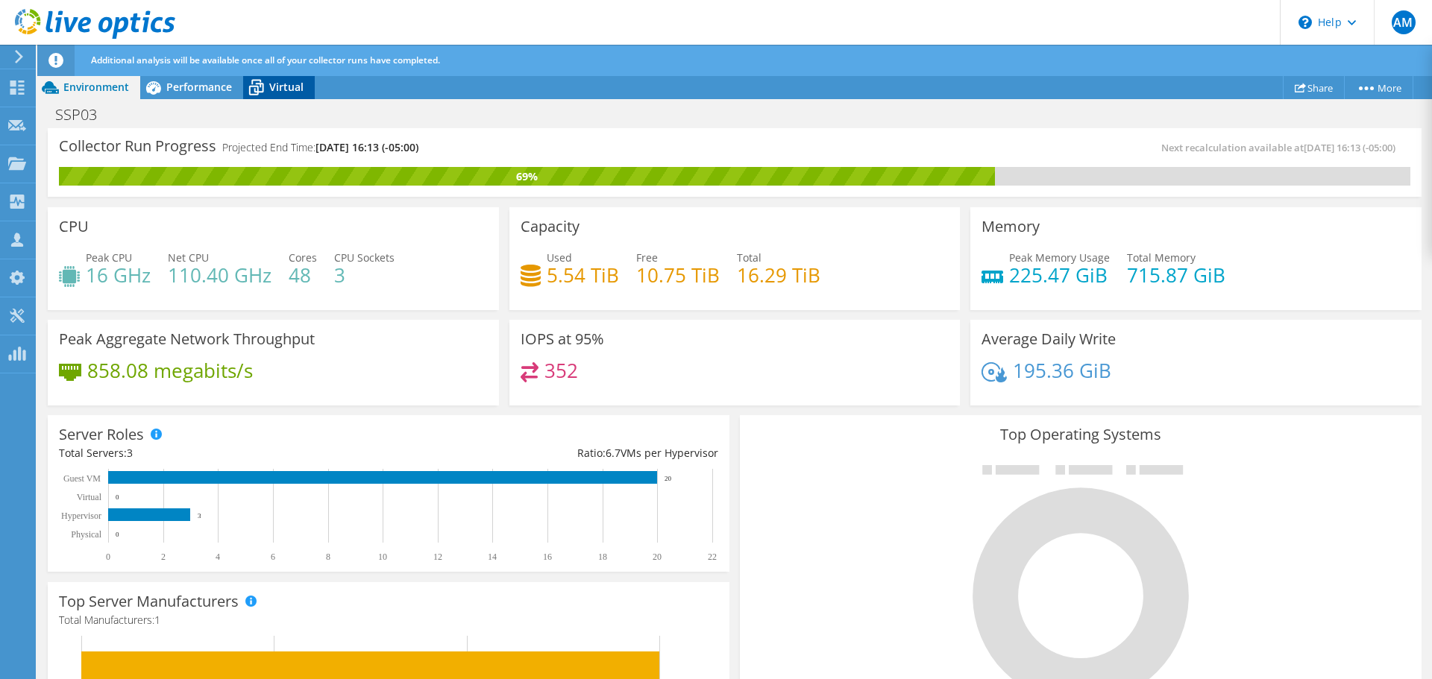
click at [269, 81] on span "Virtual" at bounding box center [286, 87] width 34 height 14
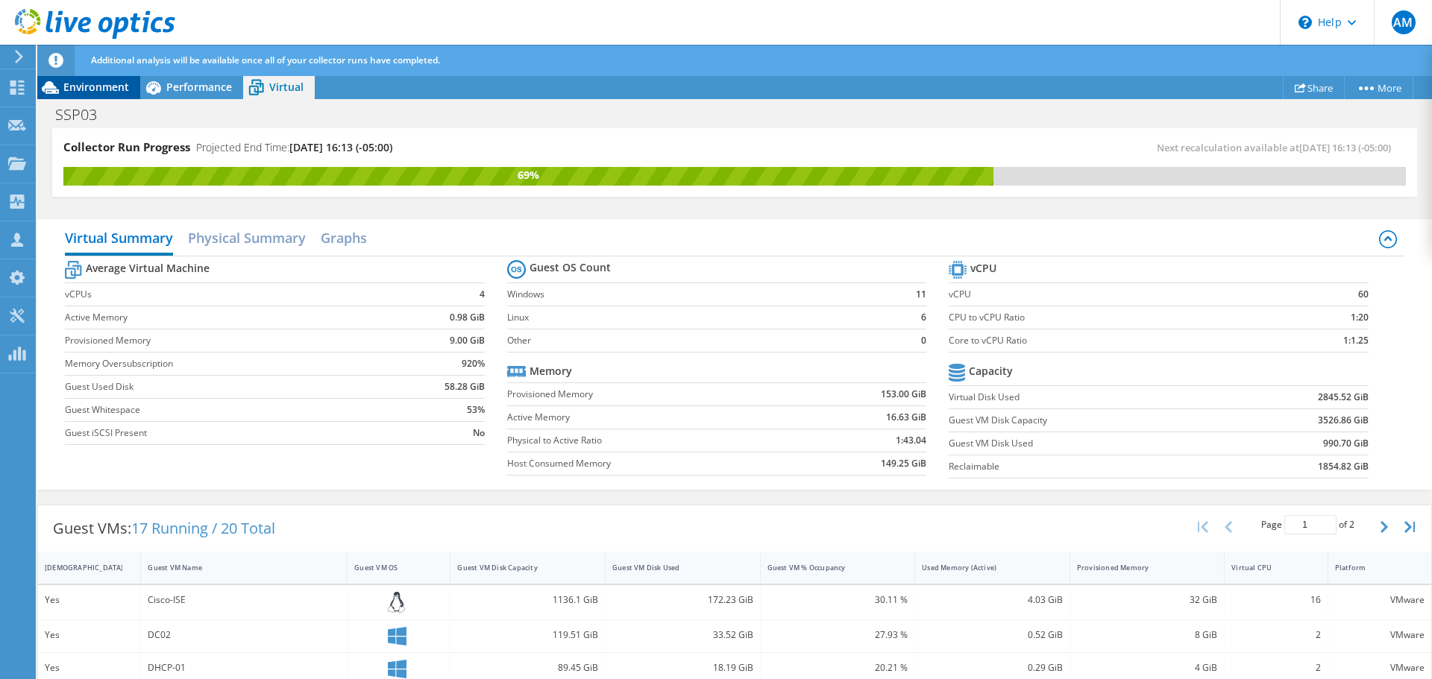
click at [107, 88] on span "Environment" at bounding box center [96, 87] width 66 height 14
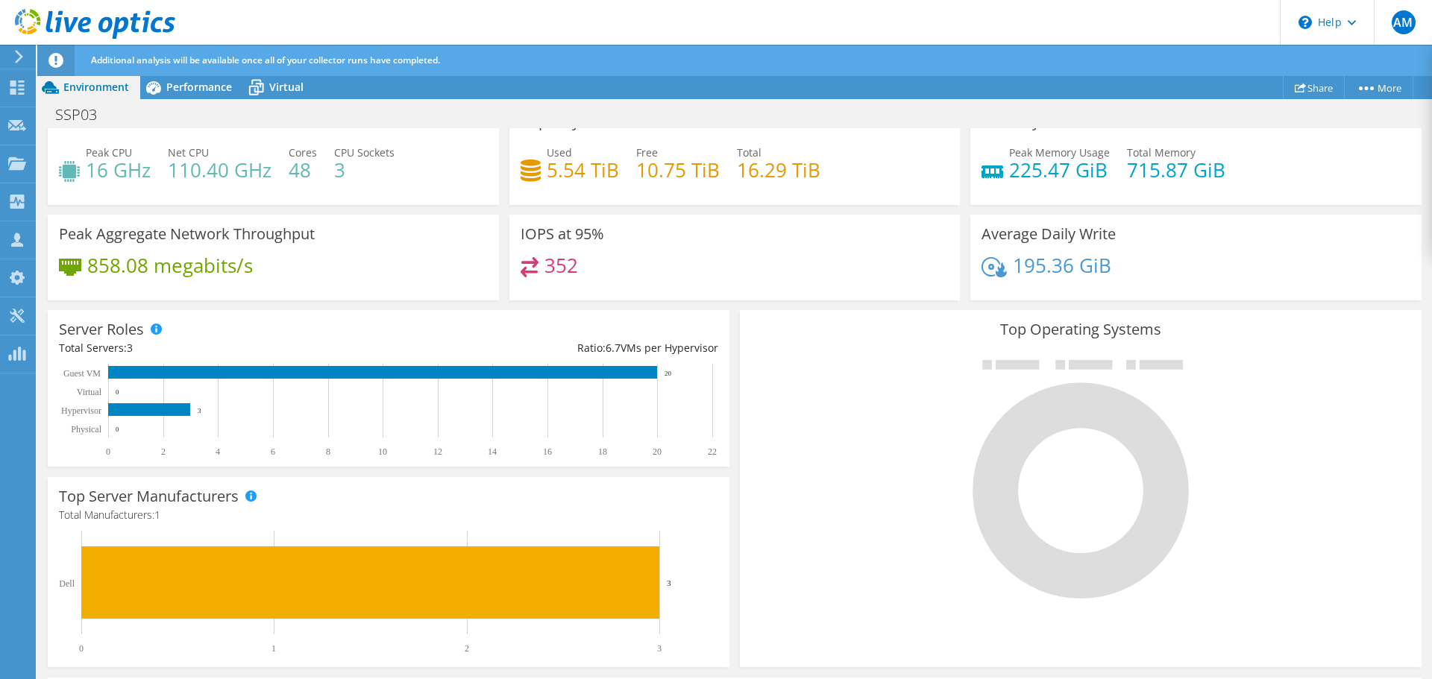
scroll to position [72, 0]
drag, startPoint x: 358, startPoint y: 169, endPoint x: 287, endPoint y: 169, distance: 70.9
click at [287, 169] on div "Peak CPU 16 GHz Net CPU 110.40 GHz Cores 48 CPU Sockets 3" at bounding box center [273, 169] width 429 height 48
click at [298, 169] on h4 "48" at bounding box center [303, 170] width 28 height 16
drag, startPoint x: 291, startPoint y: 168, endPoint x: 383, endPoint y: 166, distance: 91.7
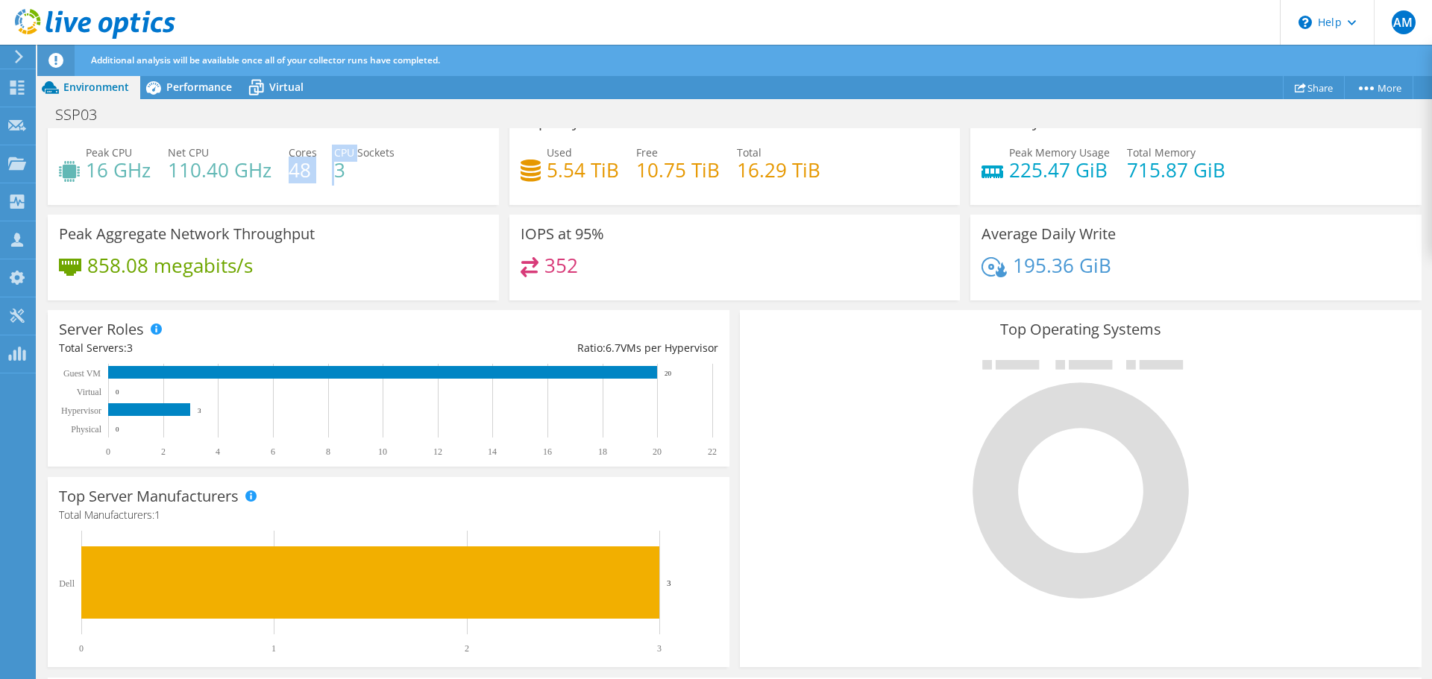
click at [362, 157] on div "Peak CPU 16 GHz Net CPU 110.40 GHz Cores 48 CPU Sockets 3" at bounding box center [273, 169] width 429 height 48
click at [384, 168] on h4 "3" at bounding box center [364, 170] width 60 height 16
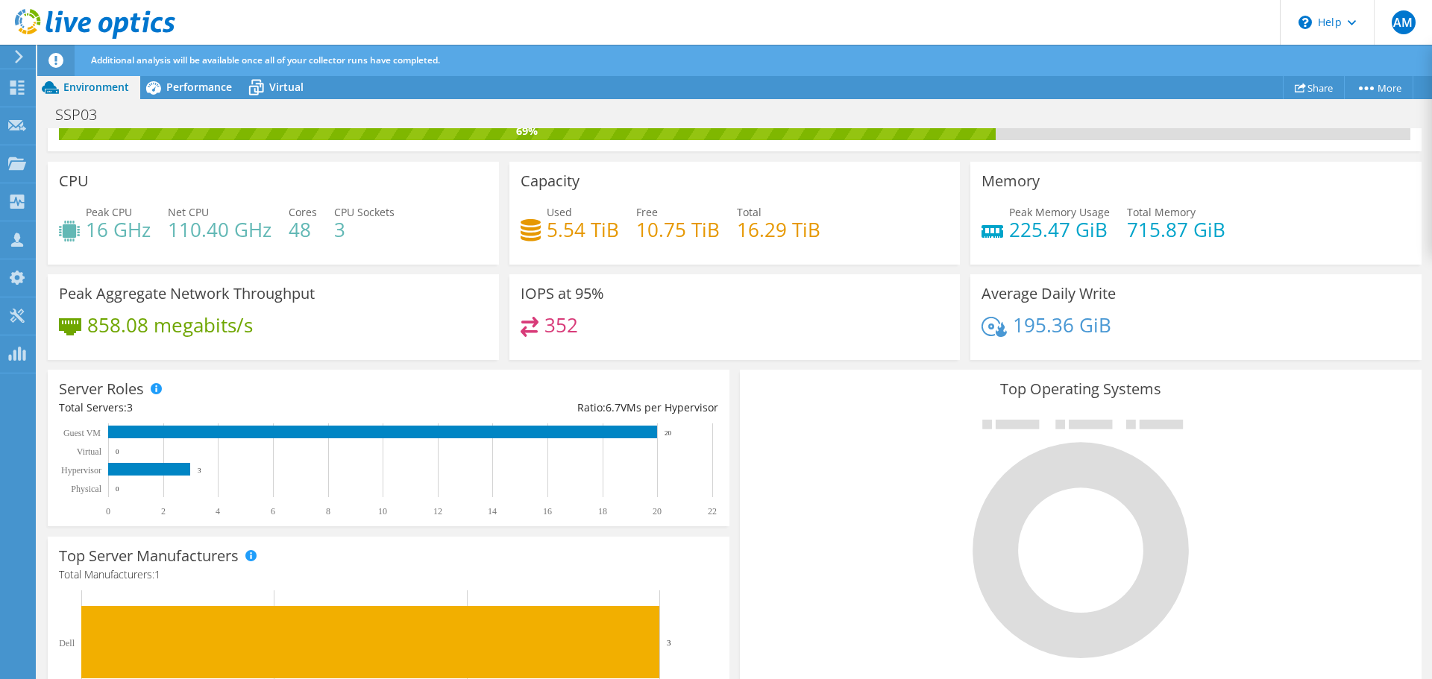
scroll to position [0, 0]
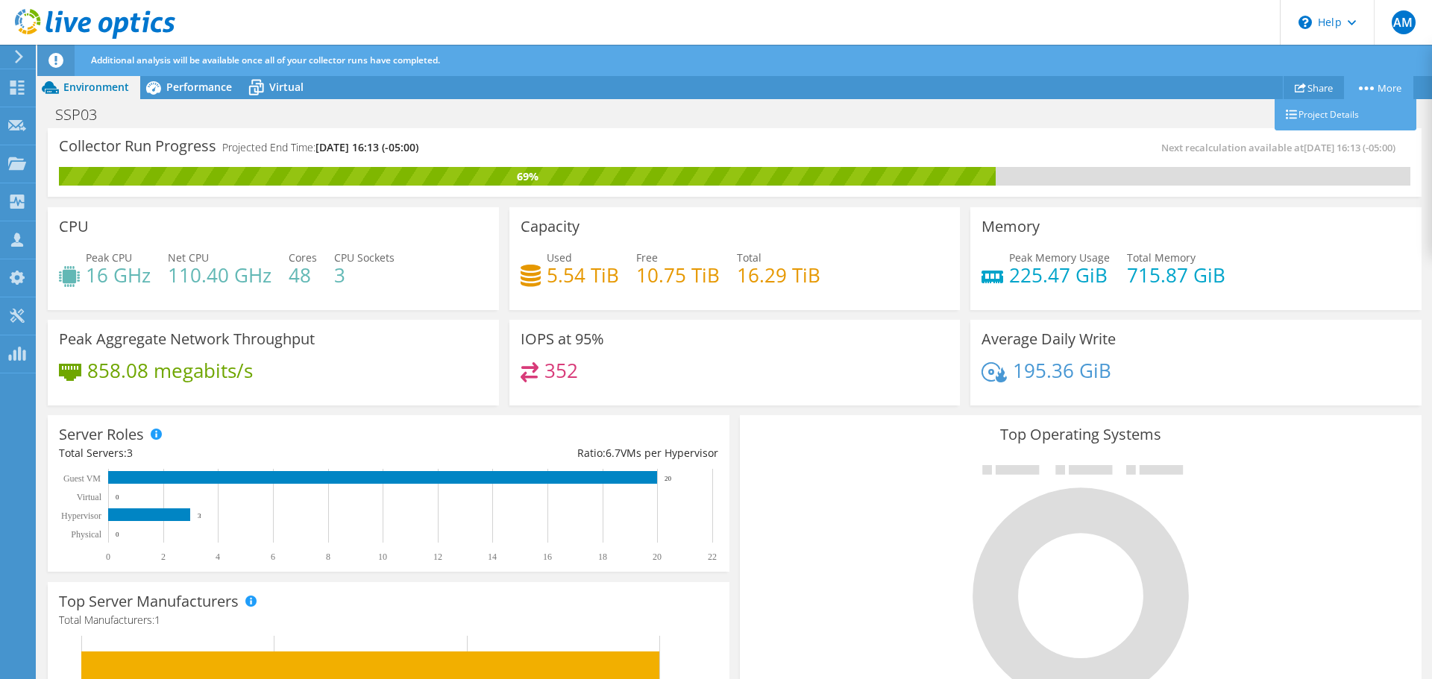
click at [1145, 84] on link "More" at bounding box center [1378, 87] width 69 height 23
click at [1145, 104] on link "Project Details" at bounding box center [1346, 114] width 142 height 31
click at [20, 60] on icon at bounding box center [18, 56] width 11 height 13
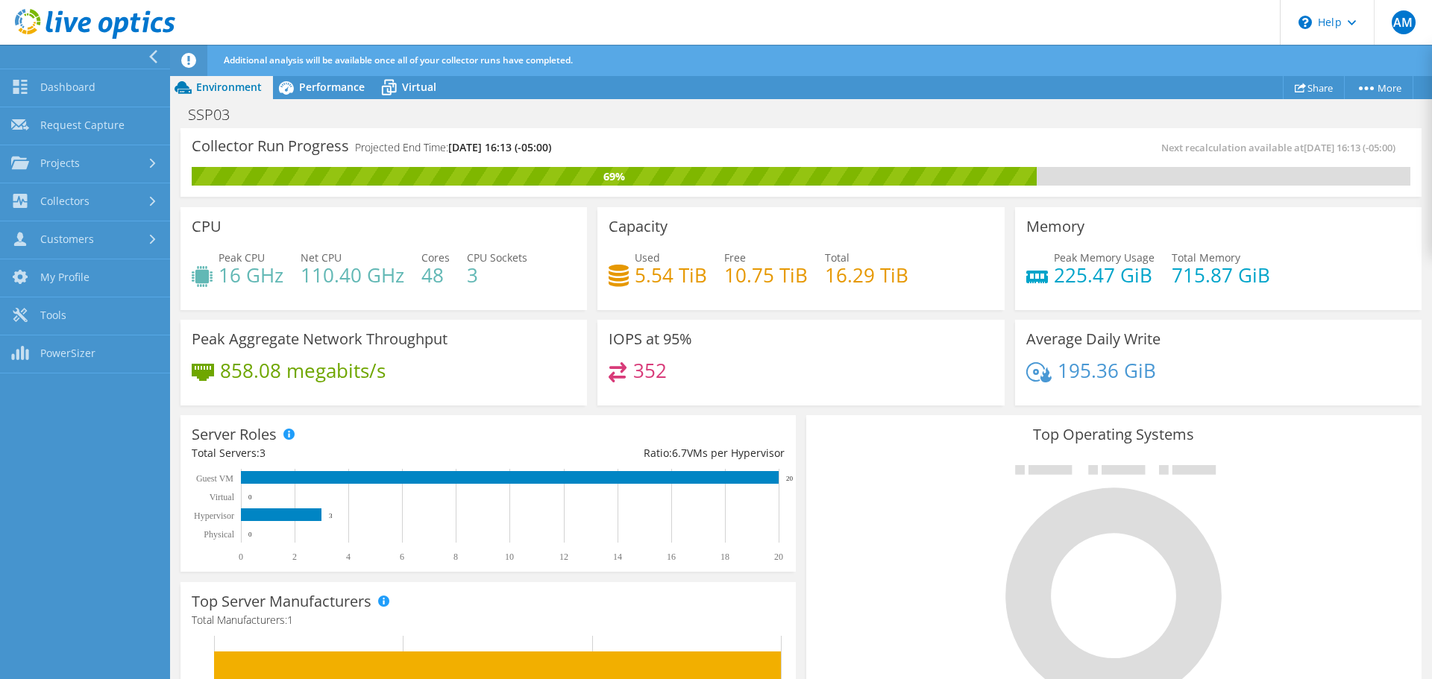
click at [150, 54] on icon at bounding box center [153, 56] width 11 height 13
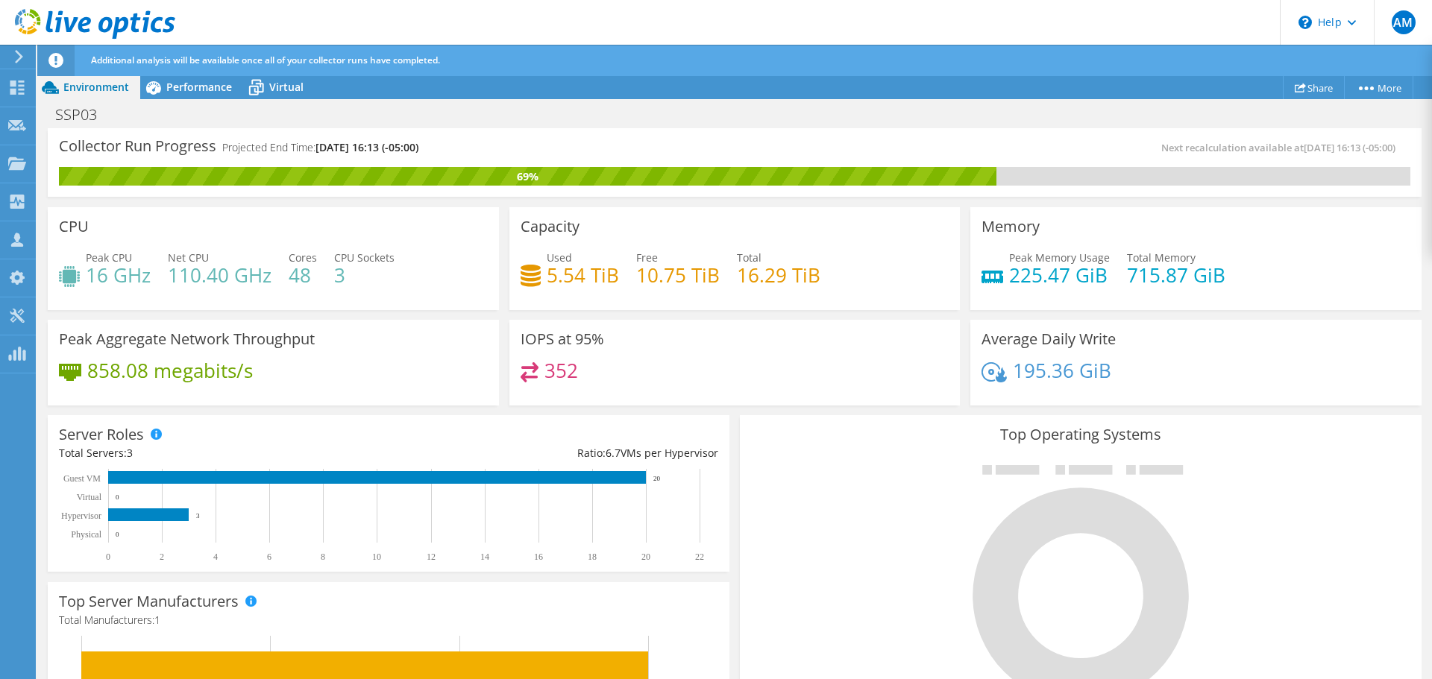
scroll to position [0, 0]
click at [1318, 87] on link "Share" at bounding box center [1314, 87] width 62 height 23
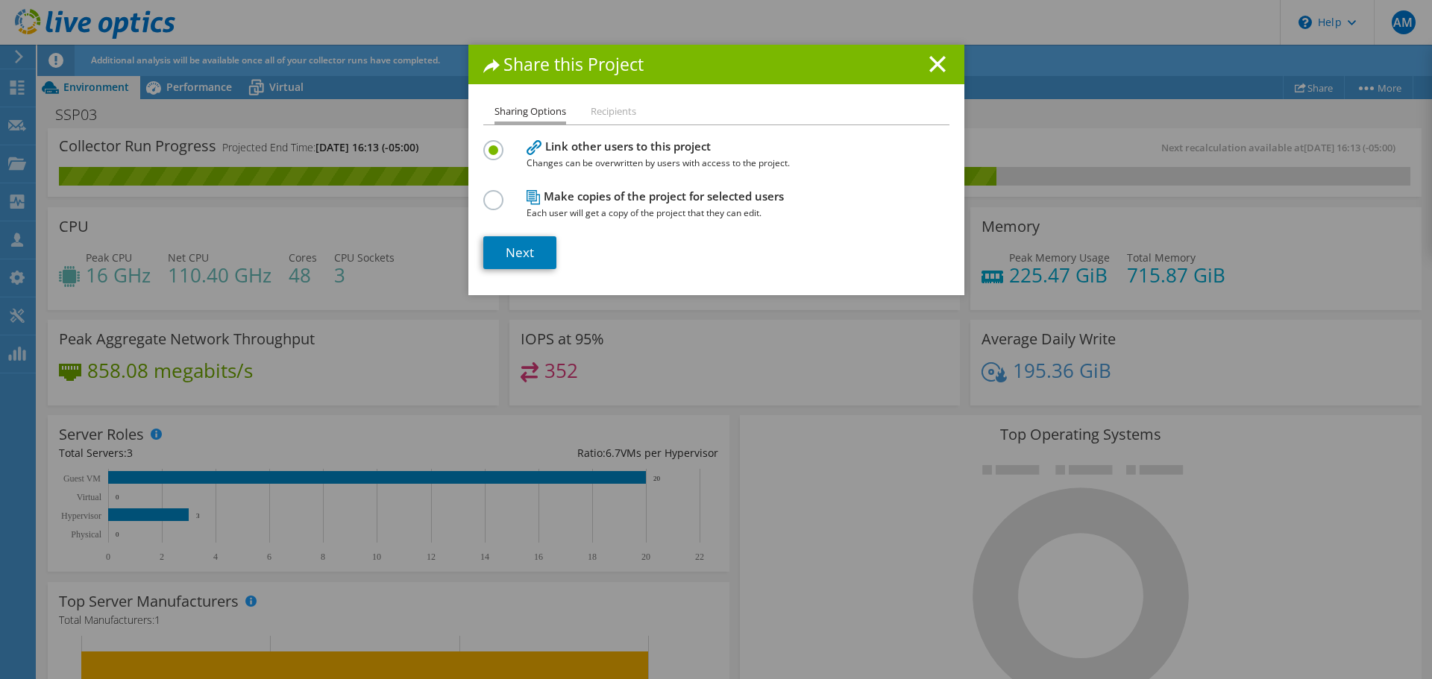
click at [941, 63] on h1 "Share this Project" at bounding box center [716, 64] width 466 height 17
click at [937, 60] on line at bounding box center [937, 64] width 15 height 15
